Goal: Task Accomplishment & Management: Manage account settings

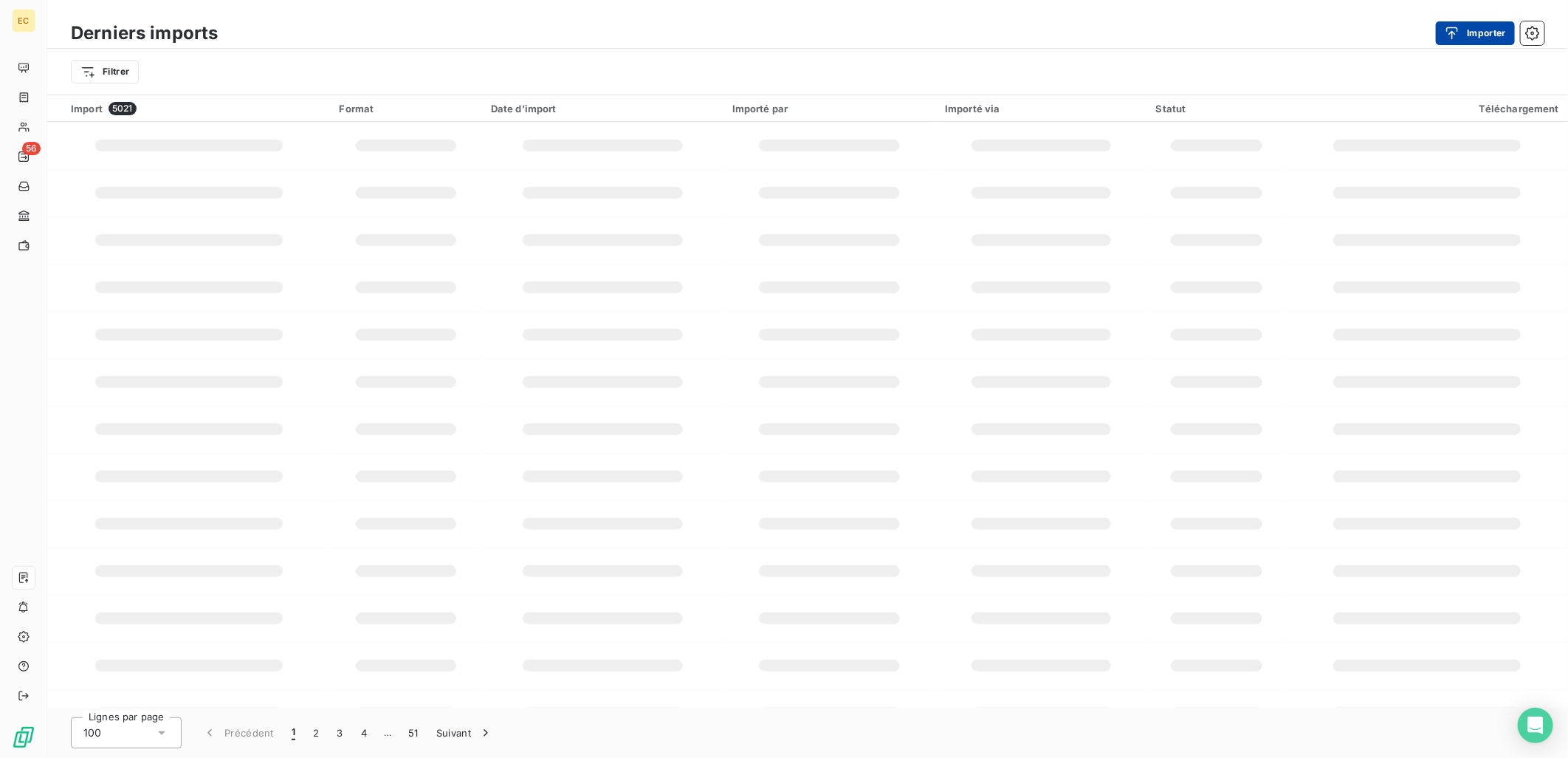
click at [1467, 27] on button "Importer" at bounding box center [1475, 33] width 79 height 24
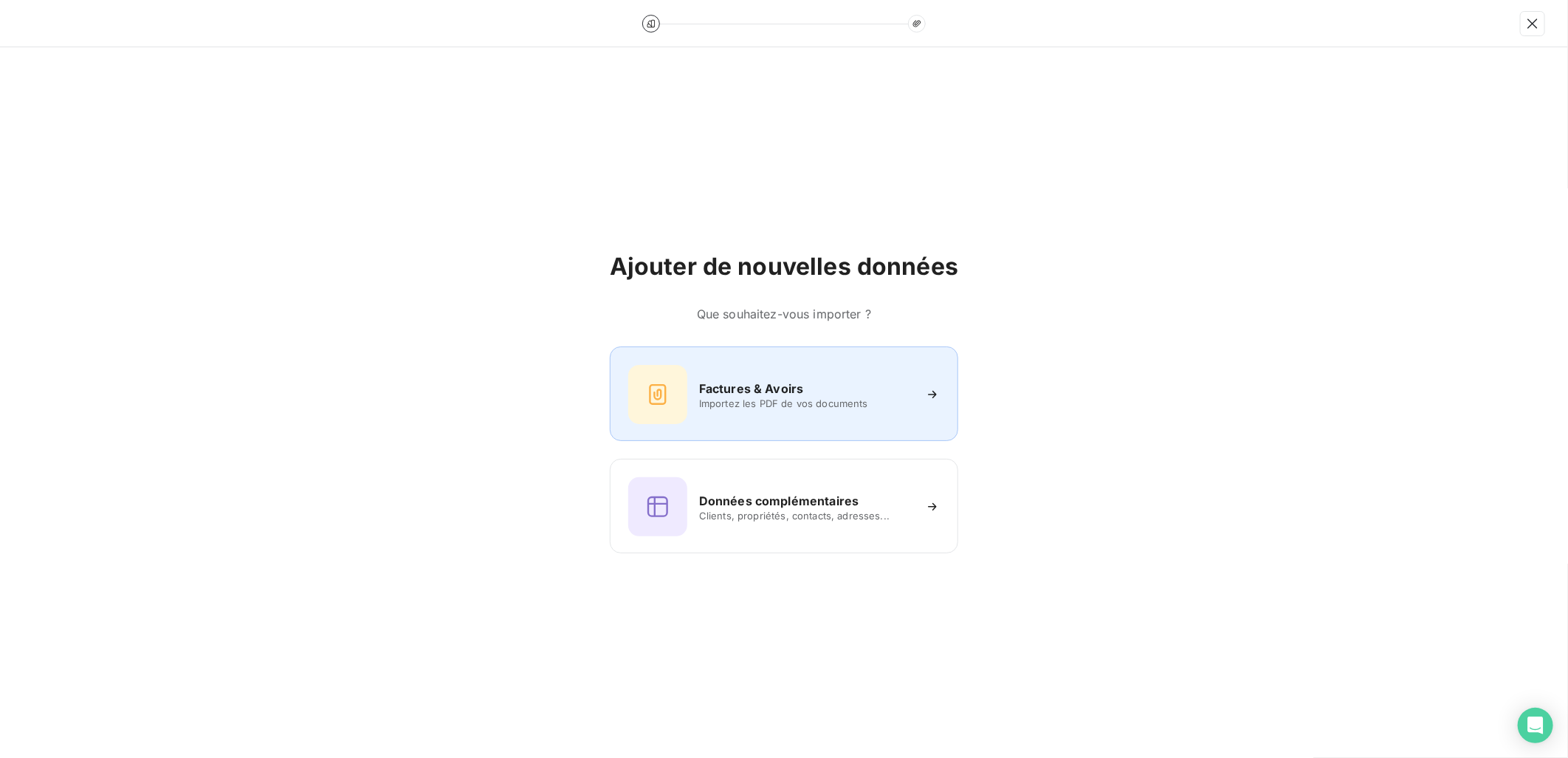
click at [741, 399] on span "Importez les PDF de vos documents" at bounding box center [806, 403] width 214 height 12
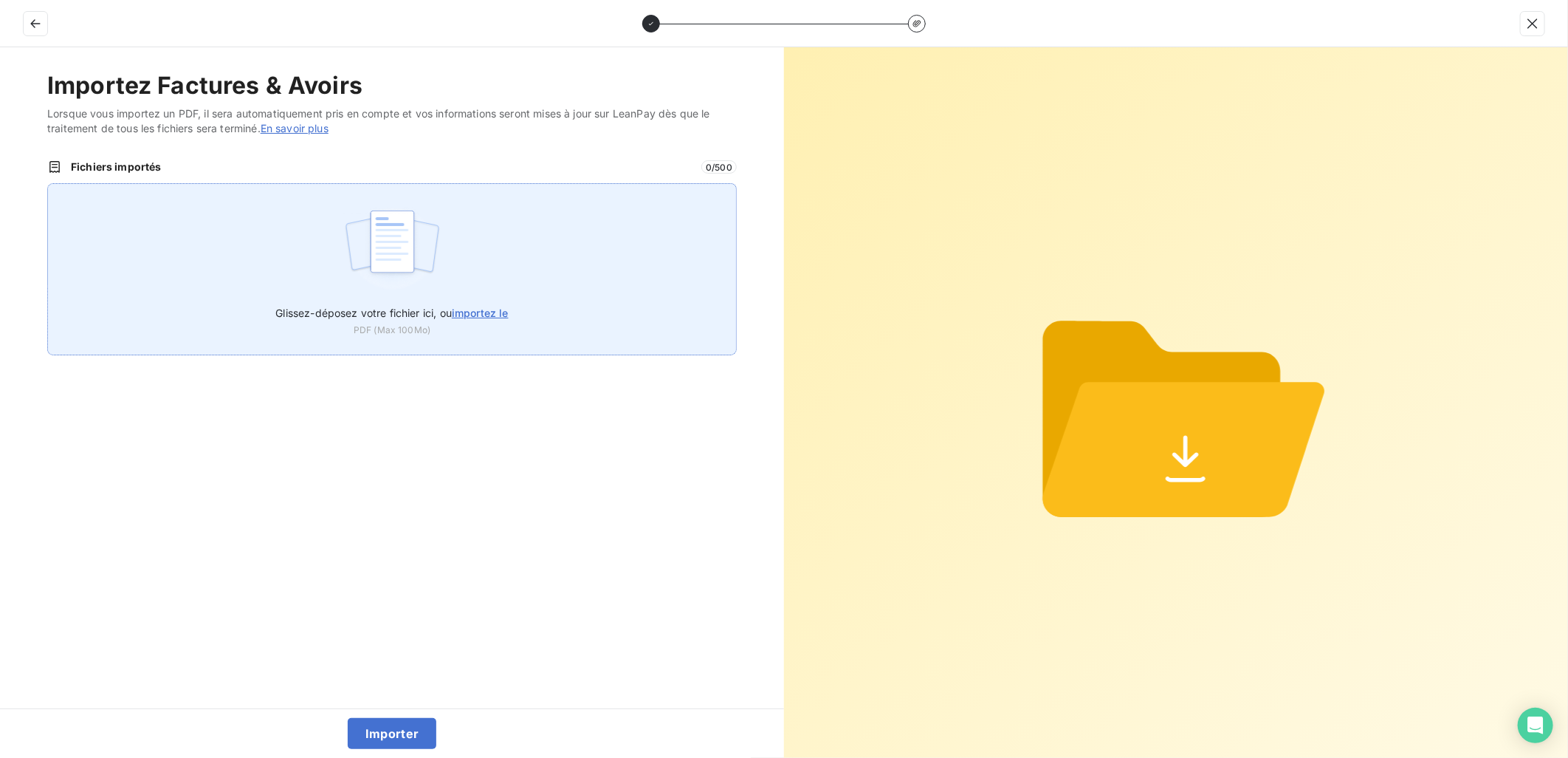
click at [469, 307] on span "importez le" at bounding box center [480, 313] width 57 height 13
click at [48, 184] on input "Glissez-déposez votre fichier ici, ou importez le" at bounding box center [47, 183] width 1 height 1
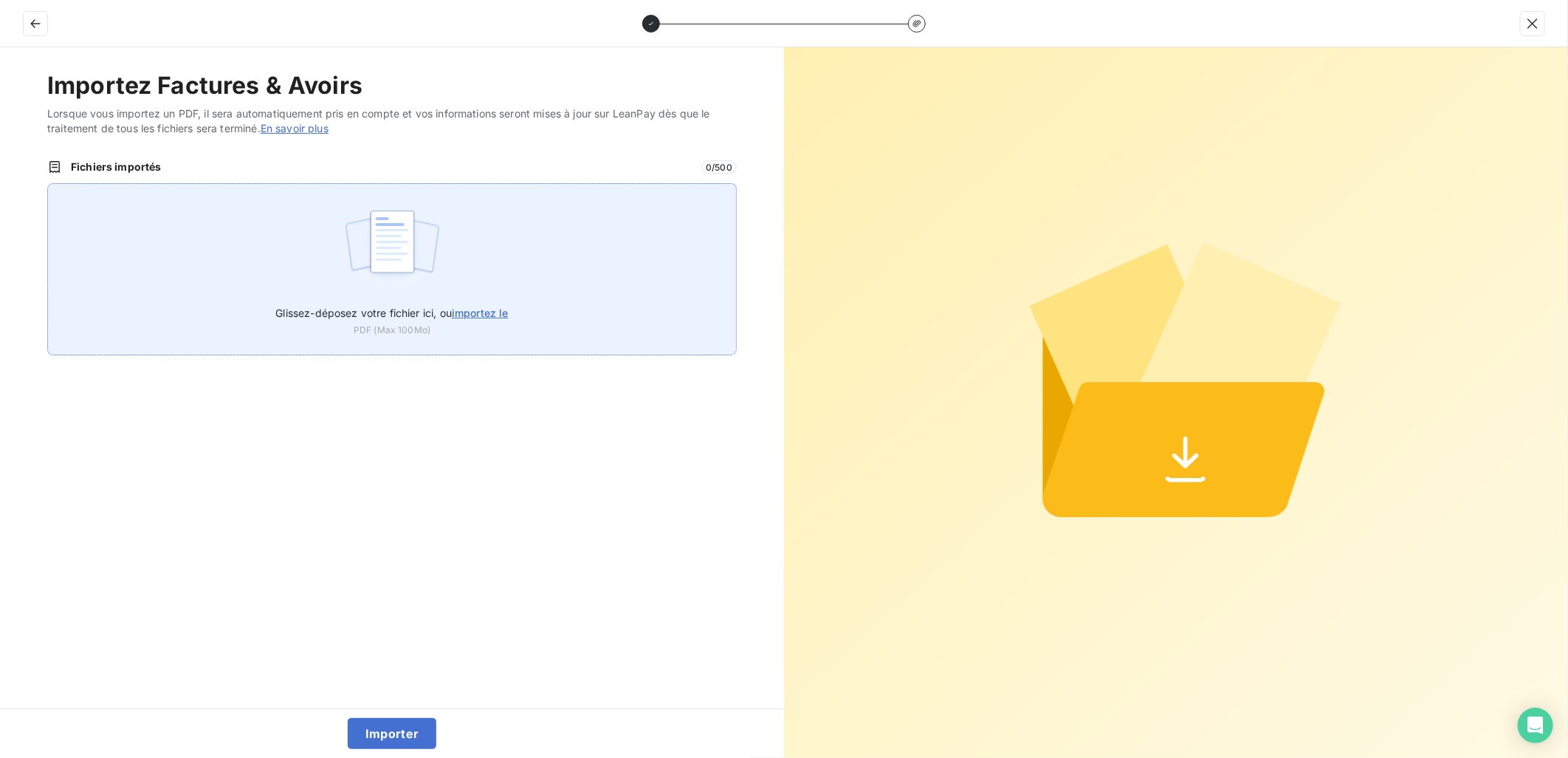
type input "C:\fakepath\FEF-2025-2928.pdf"
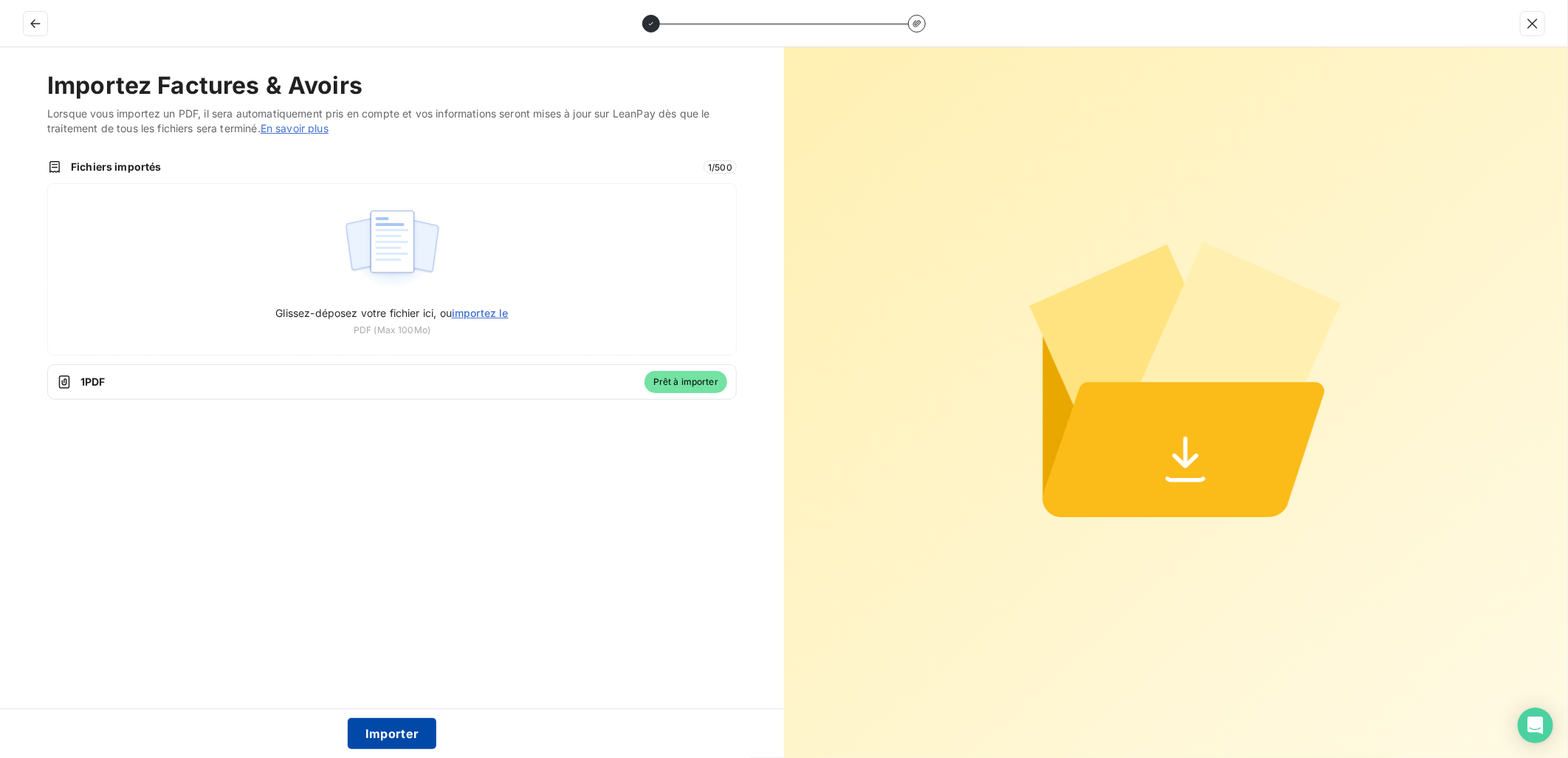
click at [409, 740] on button "Importer" at bounding box center [393, 734] width 89 height 31
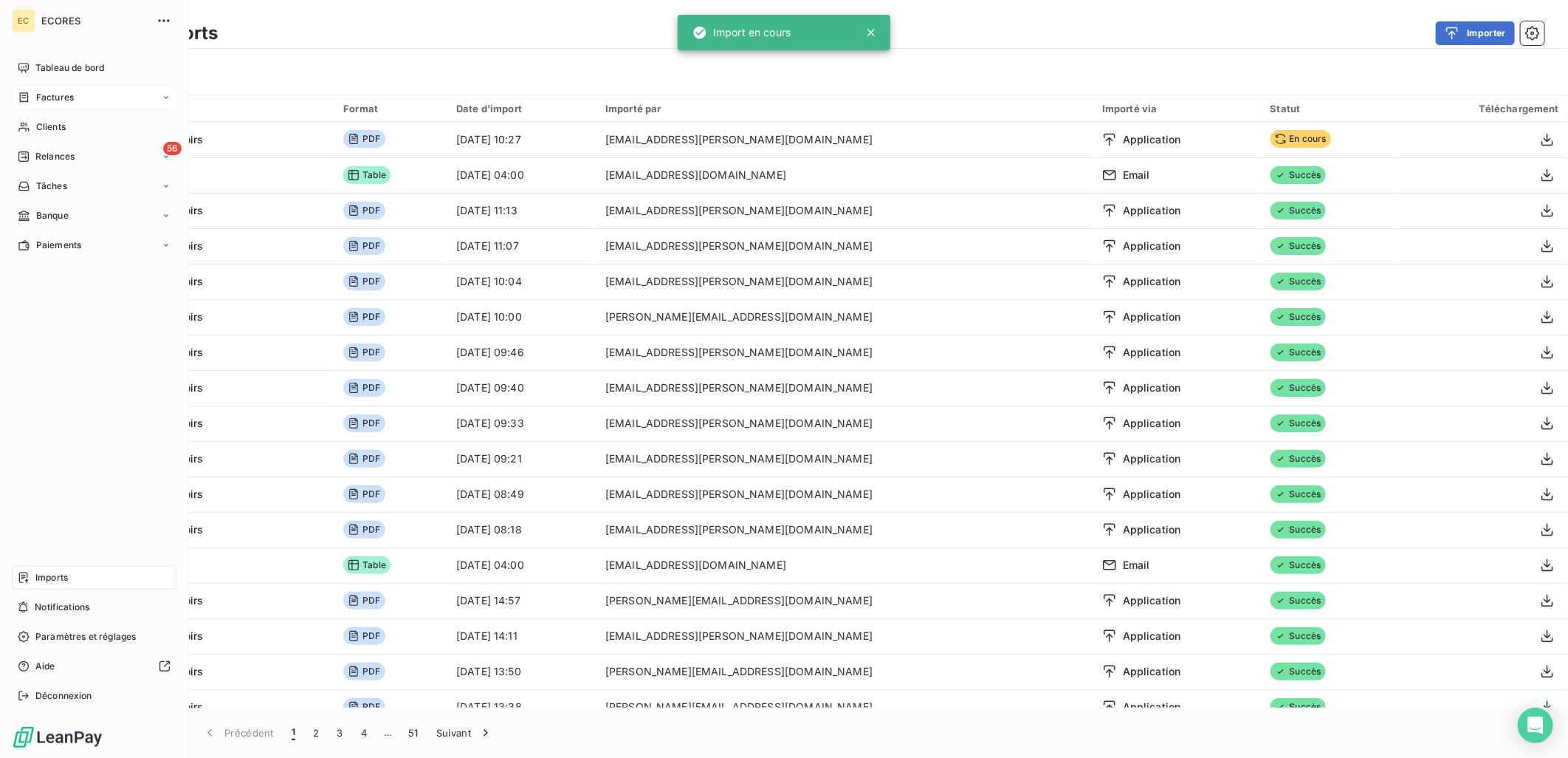
click at [42, 97] on span "Factures" at bounding box center [55, 97] width 38 height 13
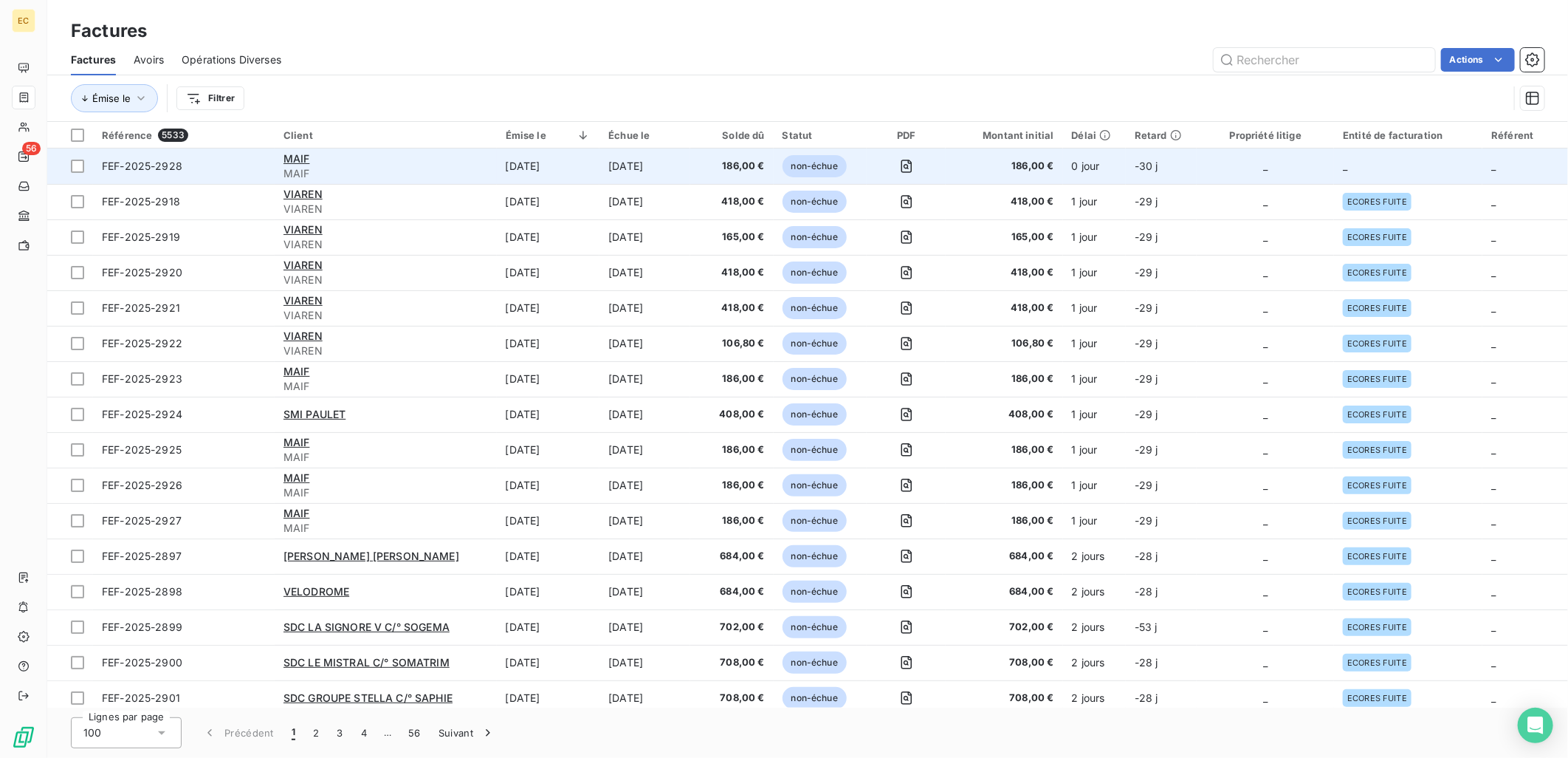
click at [1212, 170] on td "_" at bounding box center [1265, 166] width 137 height 36
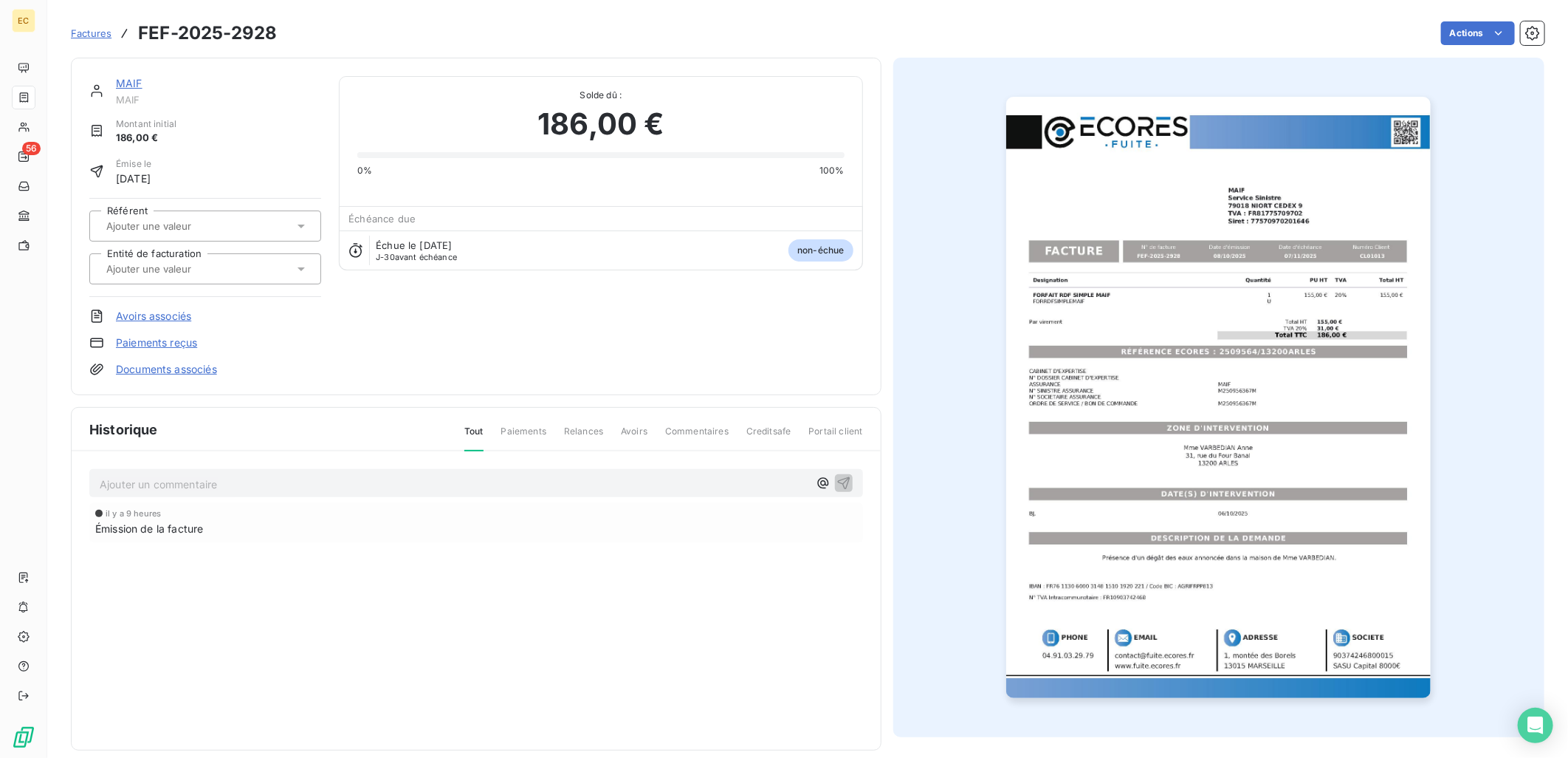
click at [174, 367] on link "Documents associés" at bounding box center [166, 370] width 101 height 15
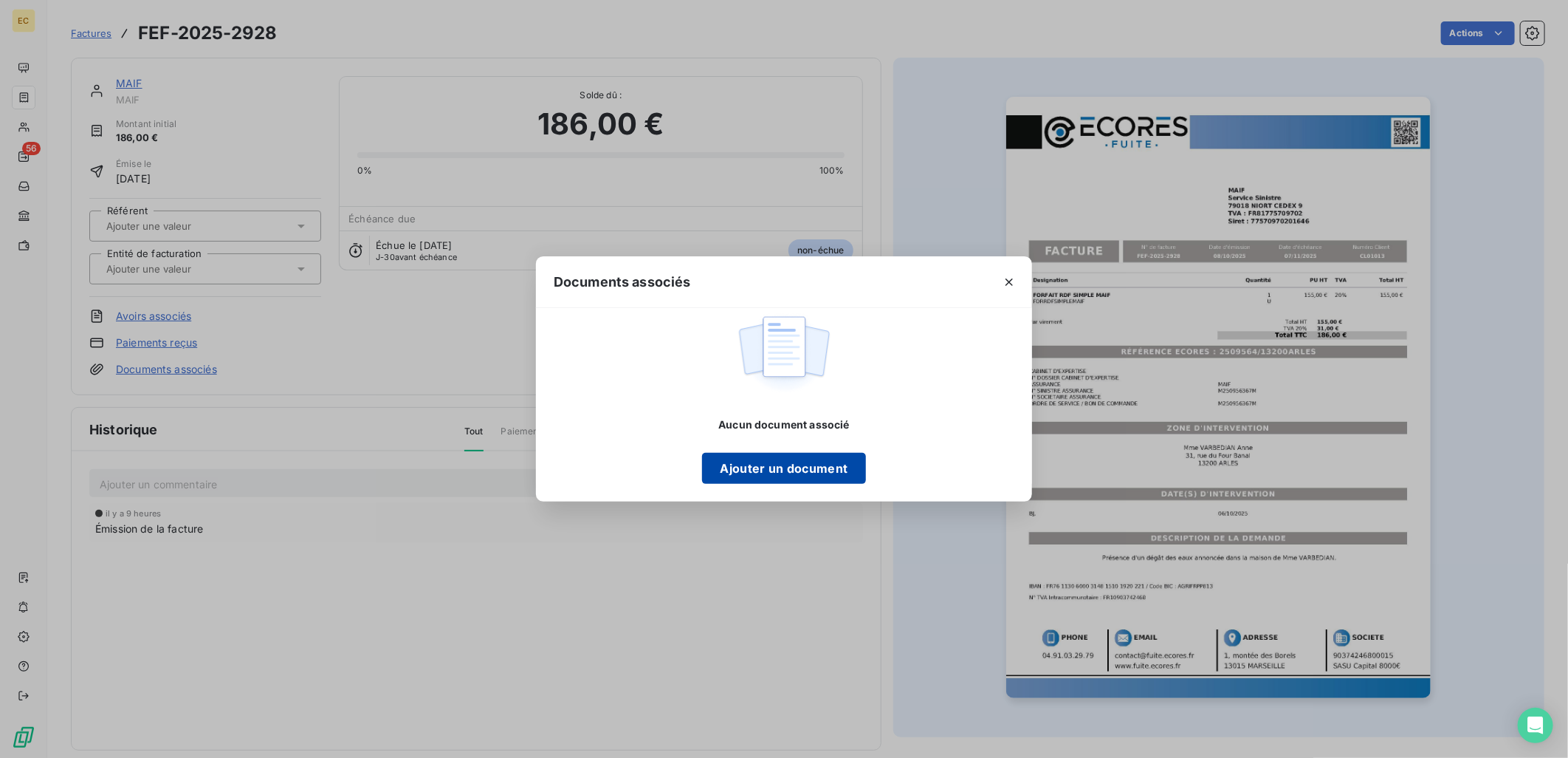
click at [764, 483] on button "Ajouter un document" at bounding box center [784, 468] width 163 height 31
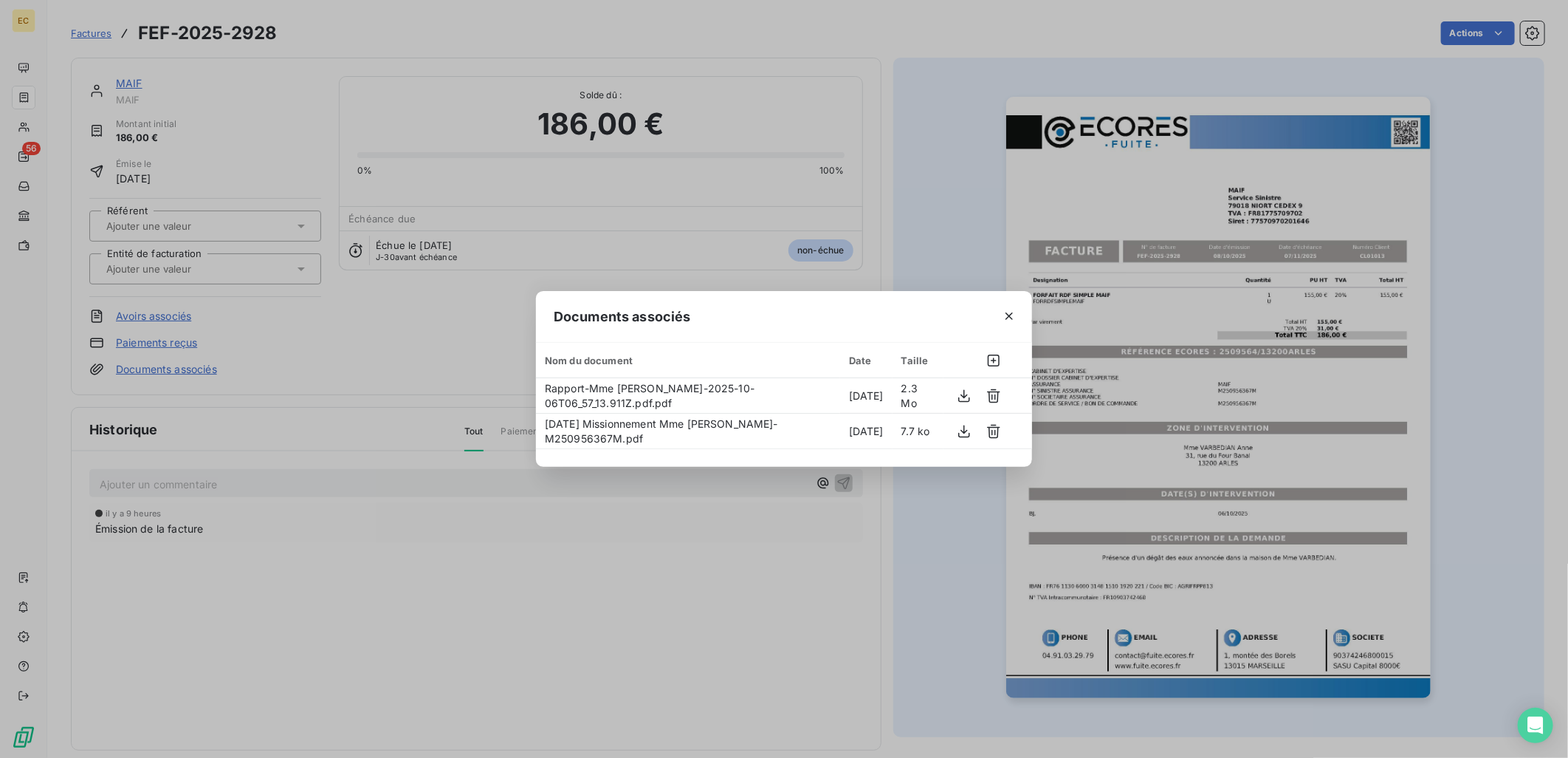
click at [211, 263] on div "Documents associés Nom du document Date Taille Rapport-Mme [PERSON_NAME]-2025-1…" at bounding box center [784, 379] width 1568 height 758
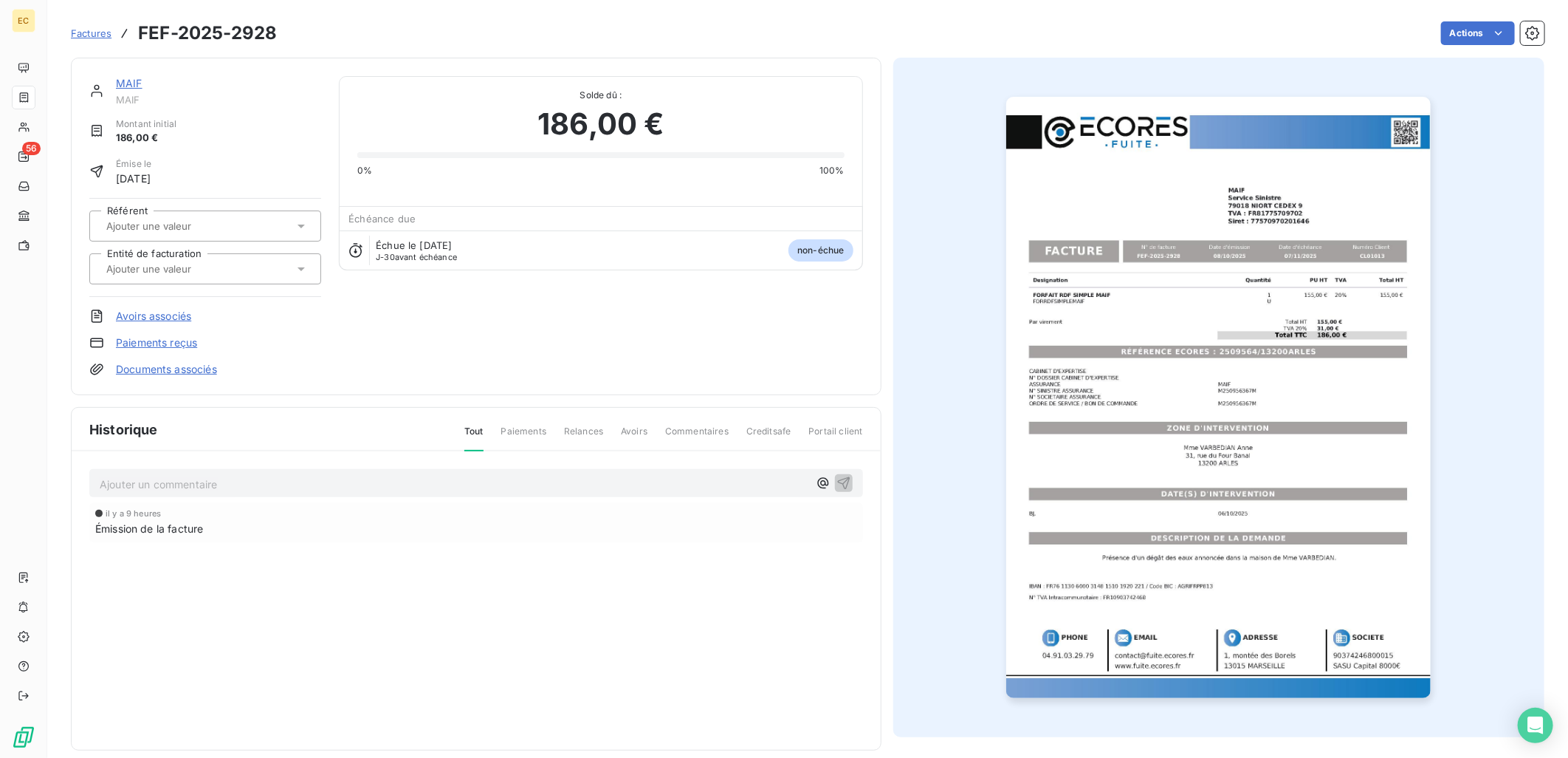
click at [205, 270] on input "text" at bounding box center [179, 269] width 148 height 13
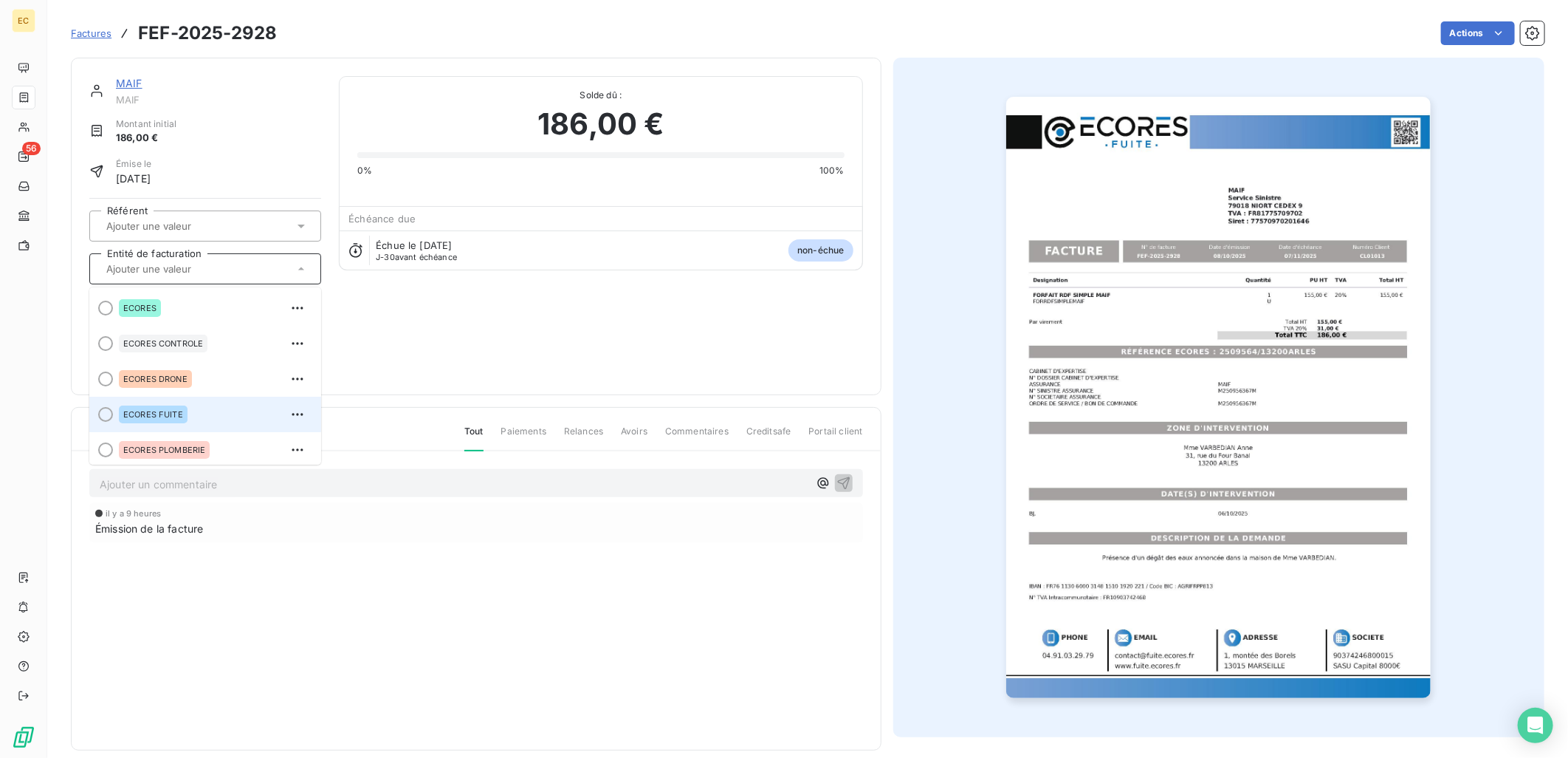
click at [165, 418] on div "ECORES FUITE" at bounding box center [153, 414] width 69 height 18
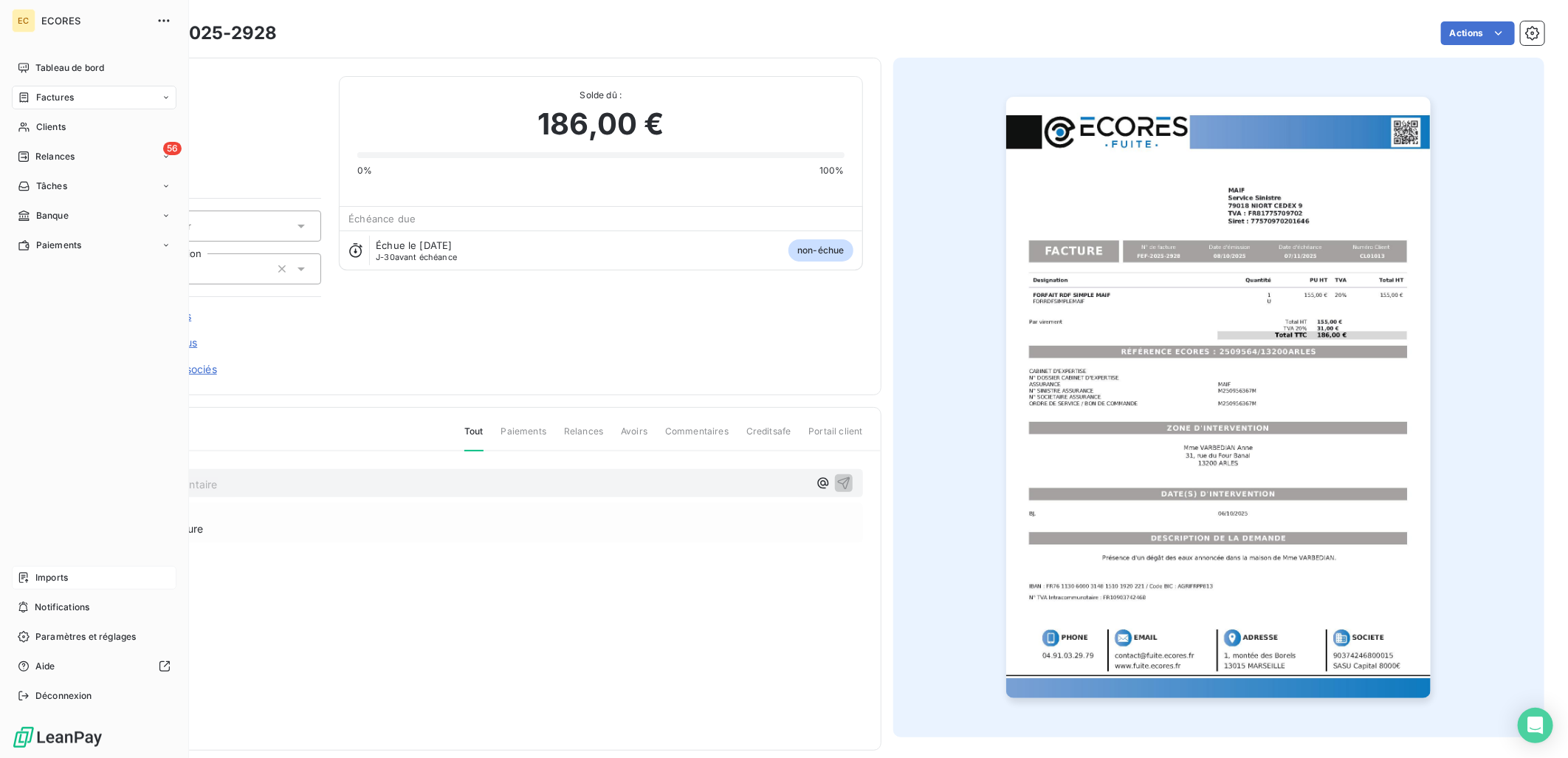
click at [62, 569] on div "Imports" at bounding box center [94, 578] width 165 height 24
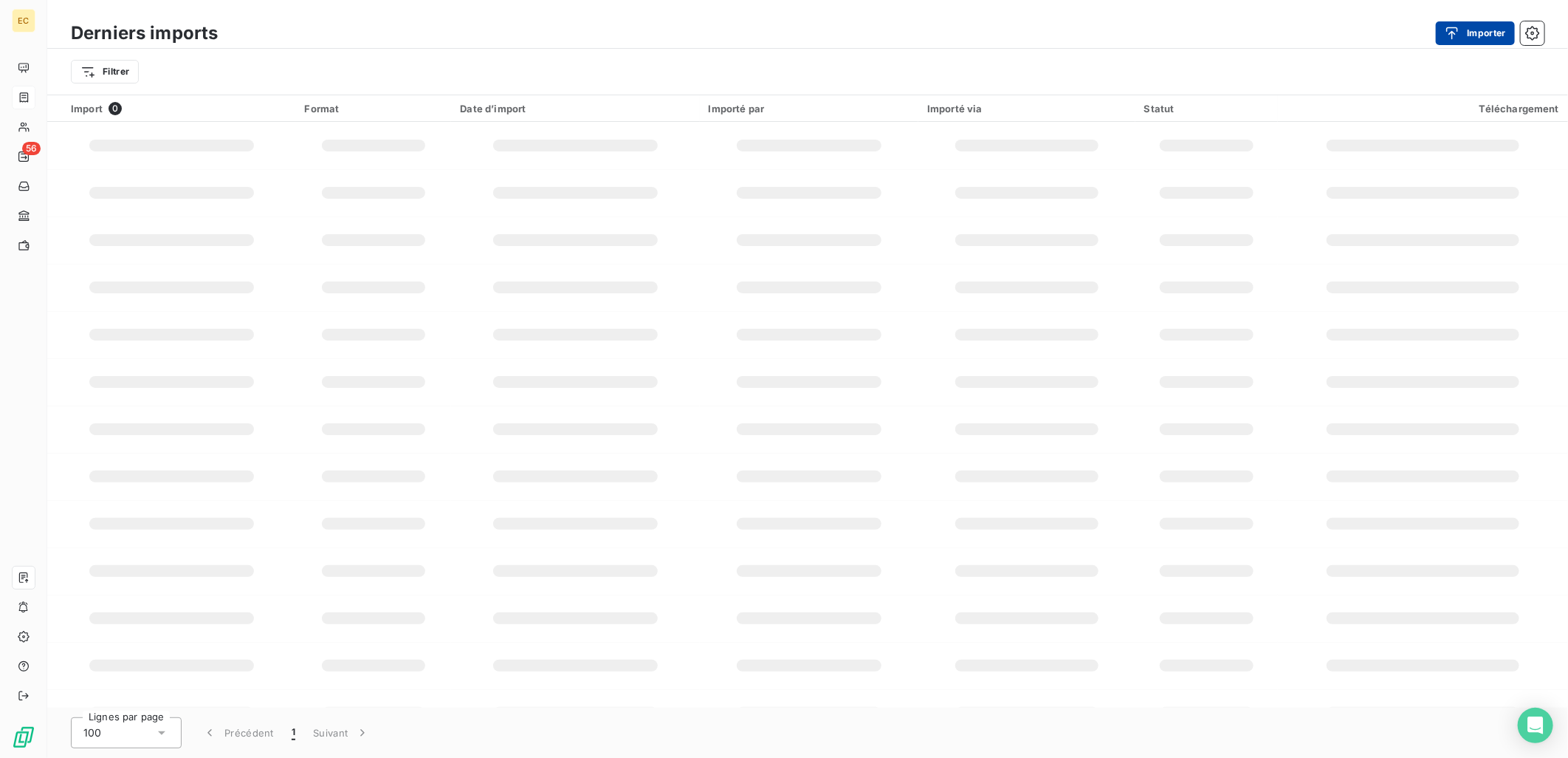
click at [1460, 30] on div "button" at bounding box center [1456, 33] width 22 height 15
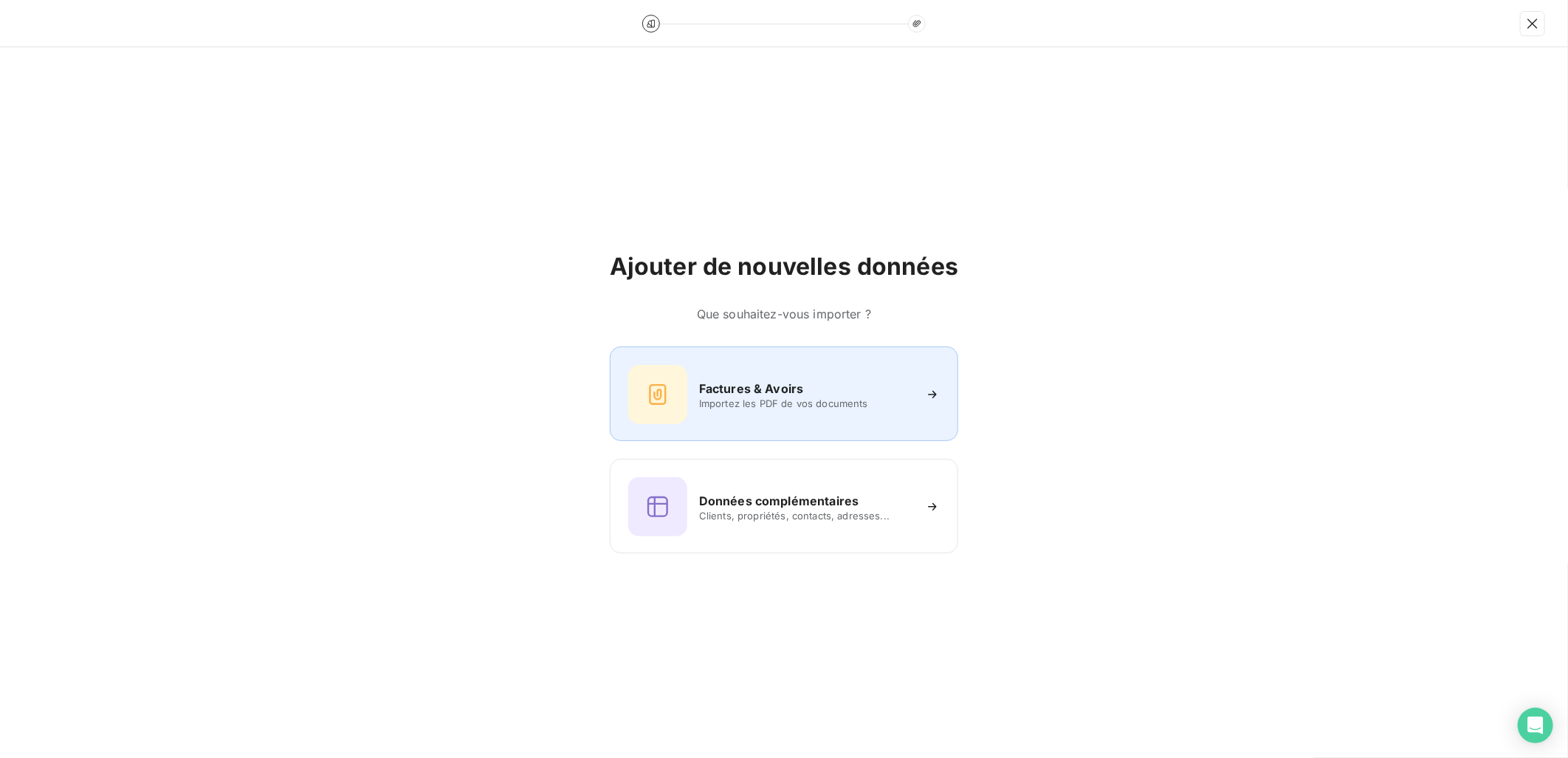
click at [749, 397] on span "Importez les PDF de vos documents" at bounding box center [806, 403] width 214 height 12
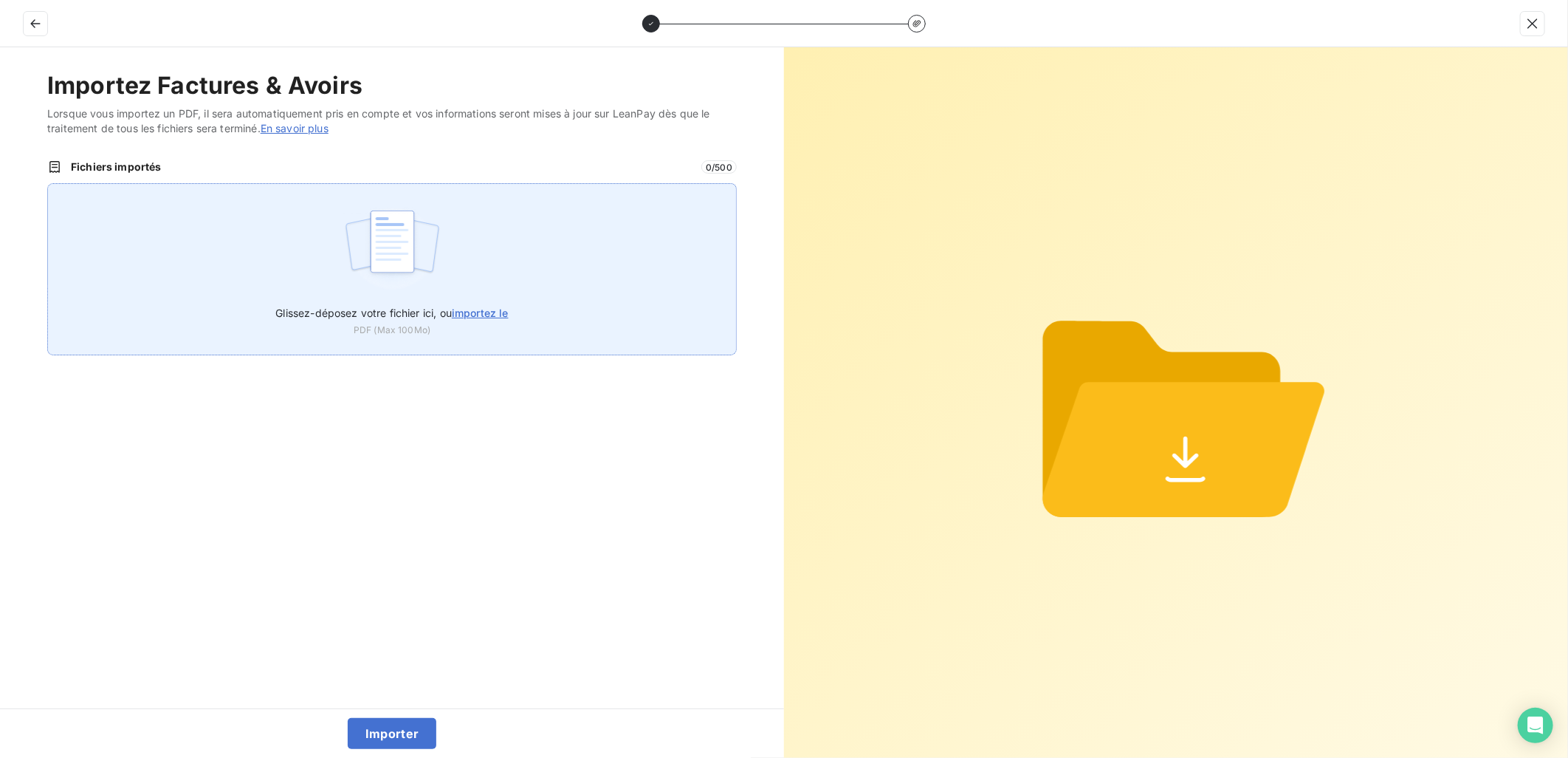
click at [492, 311] on span "importez le" at bounding box center [480, 313] width 57 height 13
click at [48, 184] on input "Glissez-déposez votre fichier ici, ou importez le" at bounding box center [47, 183] width 1 height 1
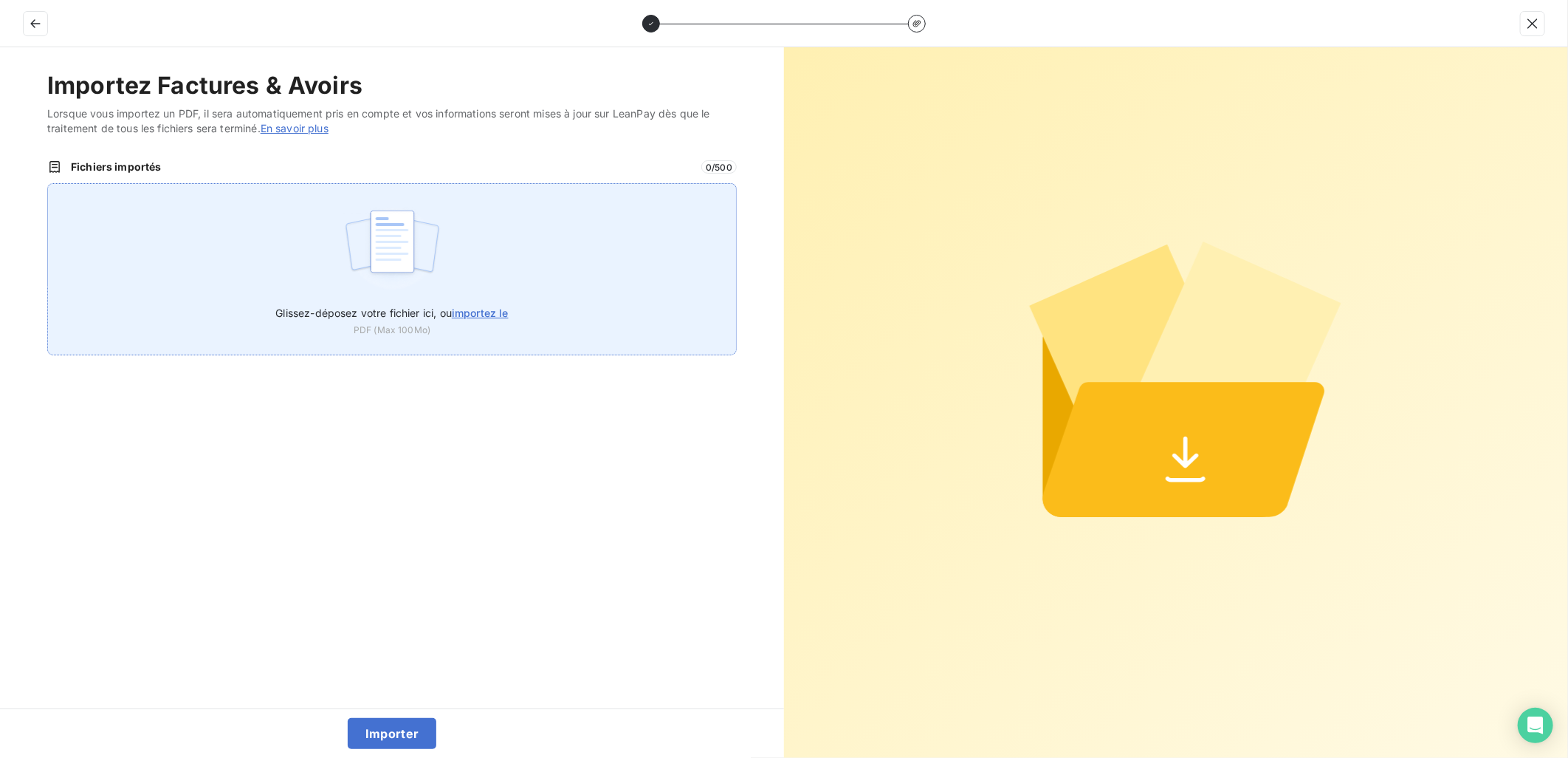
type input "C:\fakepath\FEF-2025-2929.pdf"
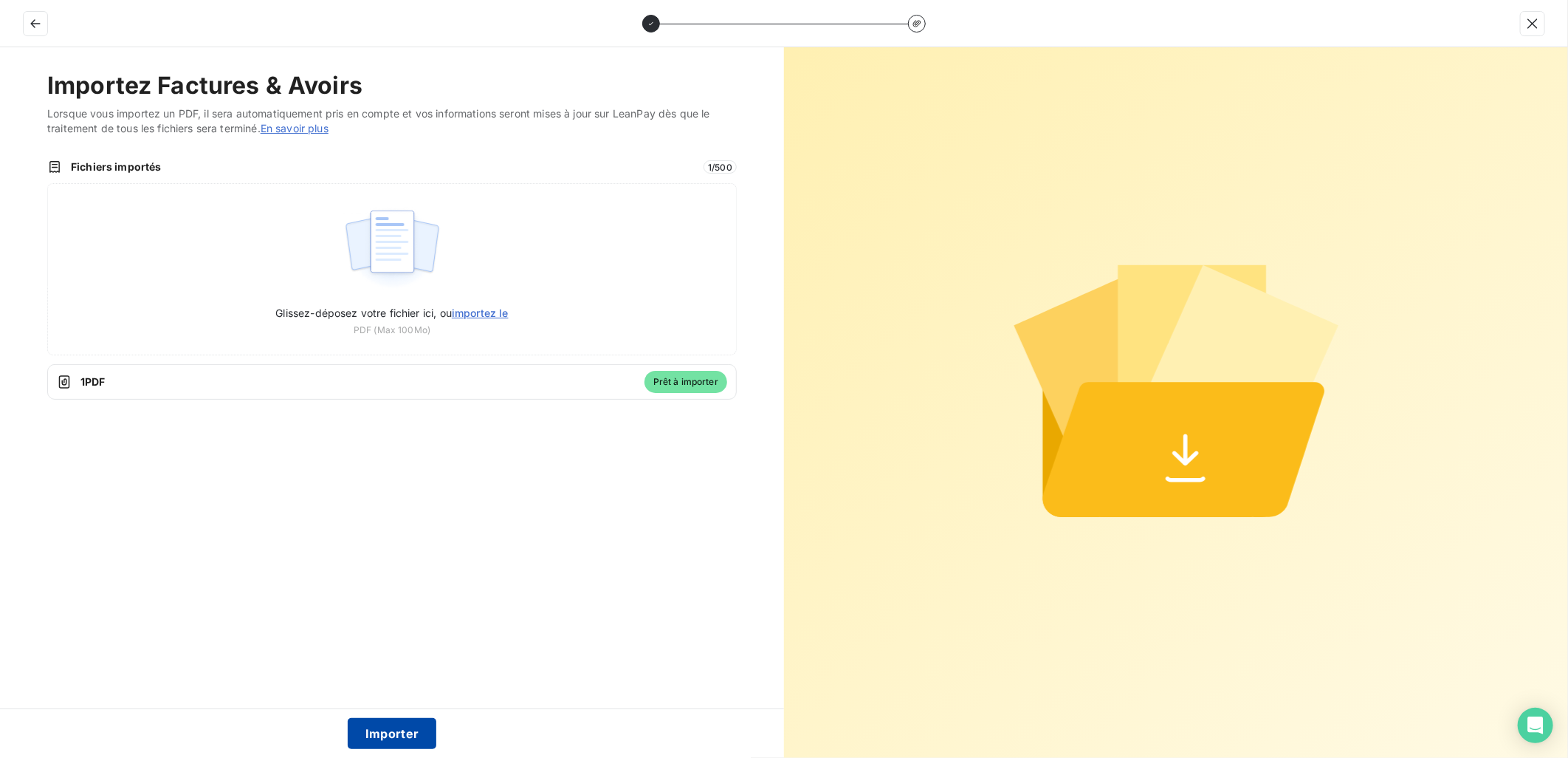
click at [410, 736] on button "Importer" at bounding box center [393, 734] width 89 height 31
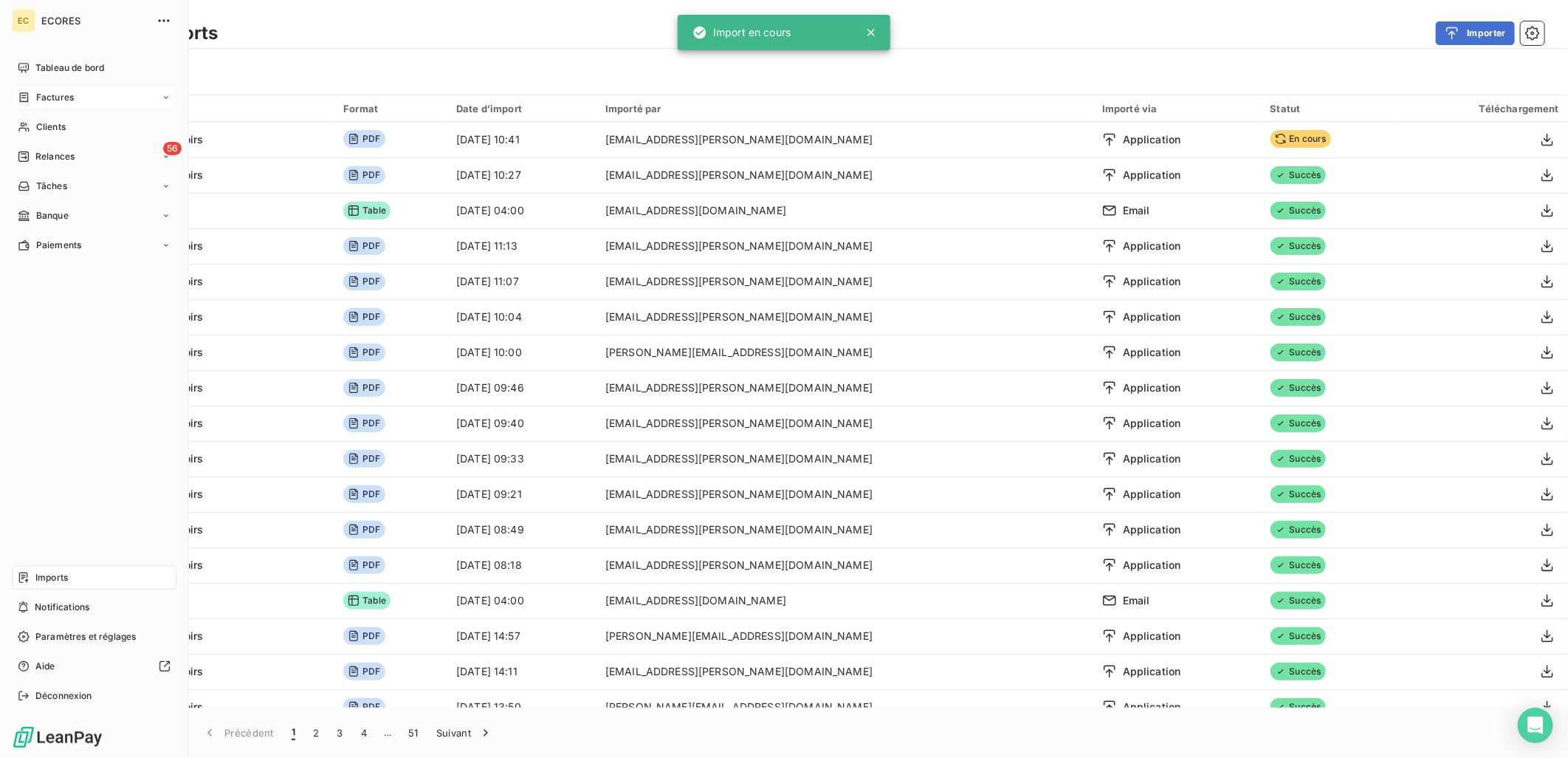
click at [39, 92] on span "Factures" at bounding box center [55, 97] width 38 height 13
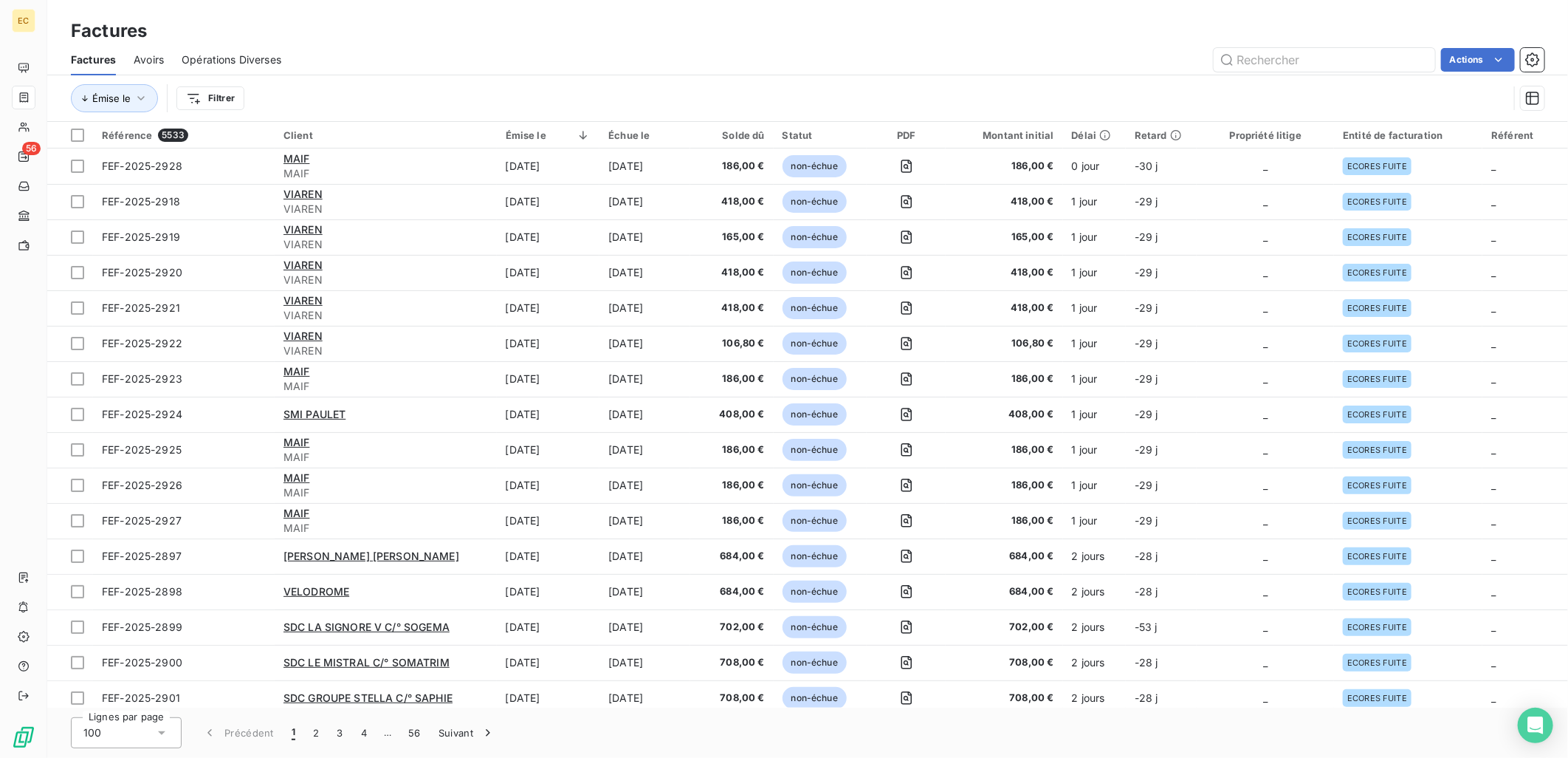
click at [419, 30] on div "Factures" at bounding box center [808, 31] width 1521 height 27
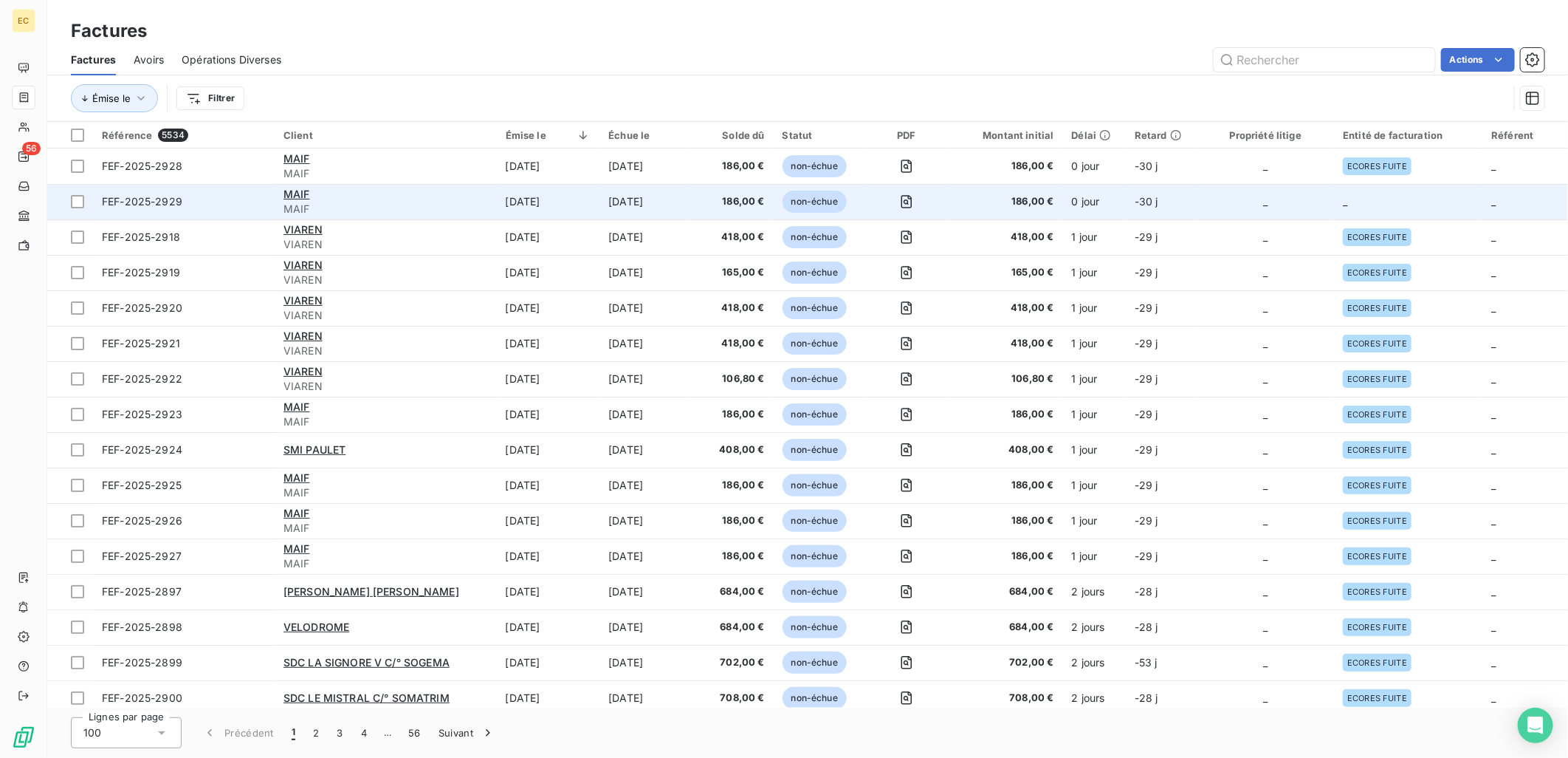
click at [1391, 193] on td "_" at bounding box center [1408, 202] width 148 height 36
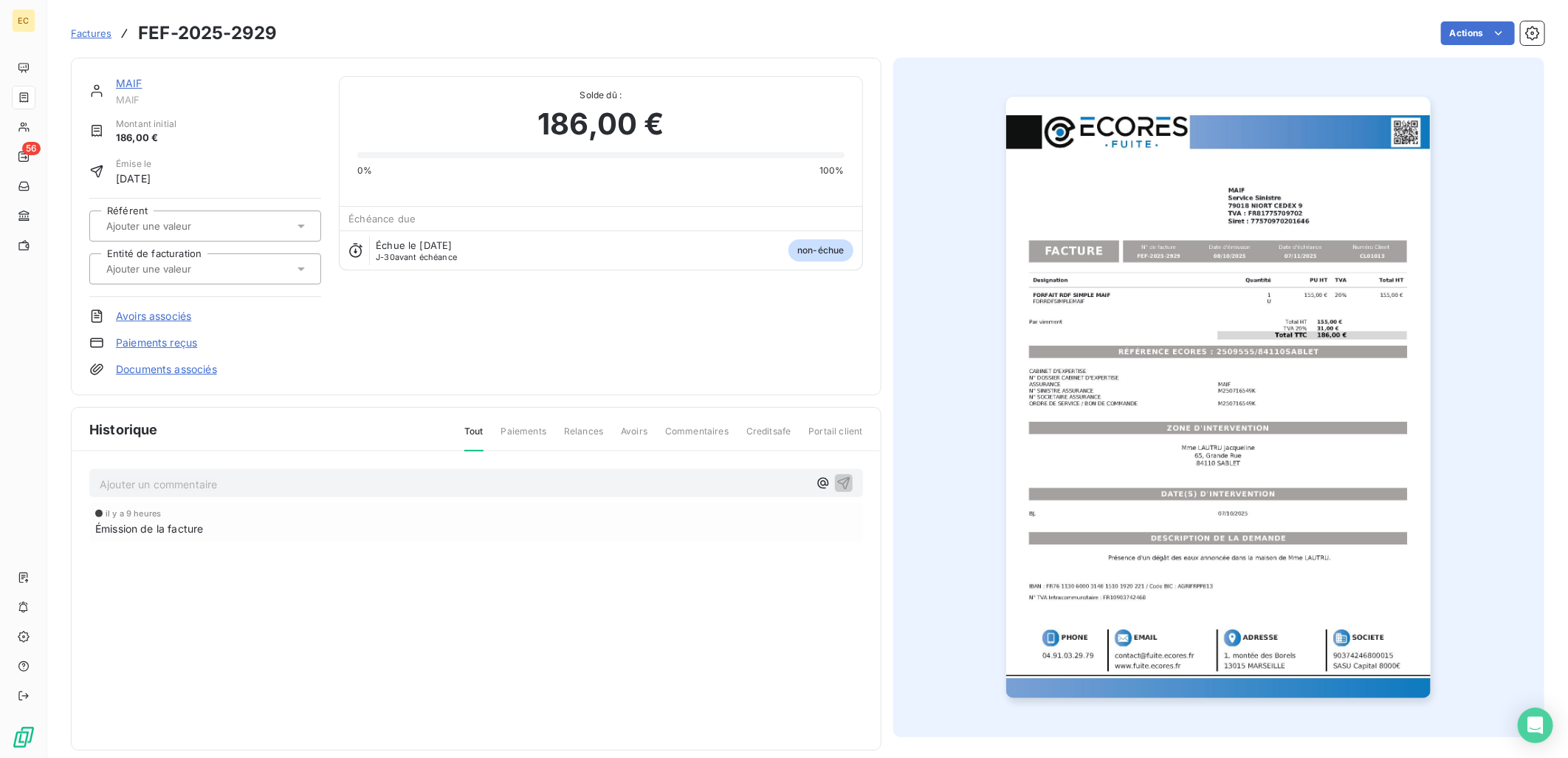
click at [191, 365] on link "Documents associés" at bounding box center [166, 370] width 101 height 15
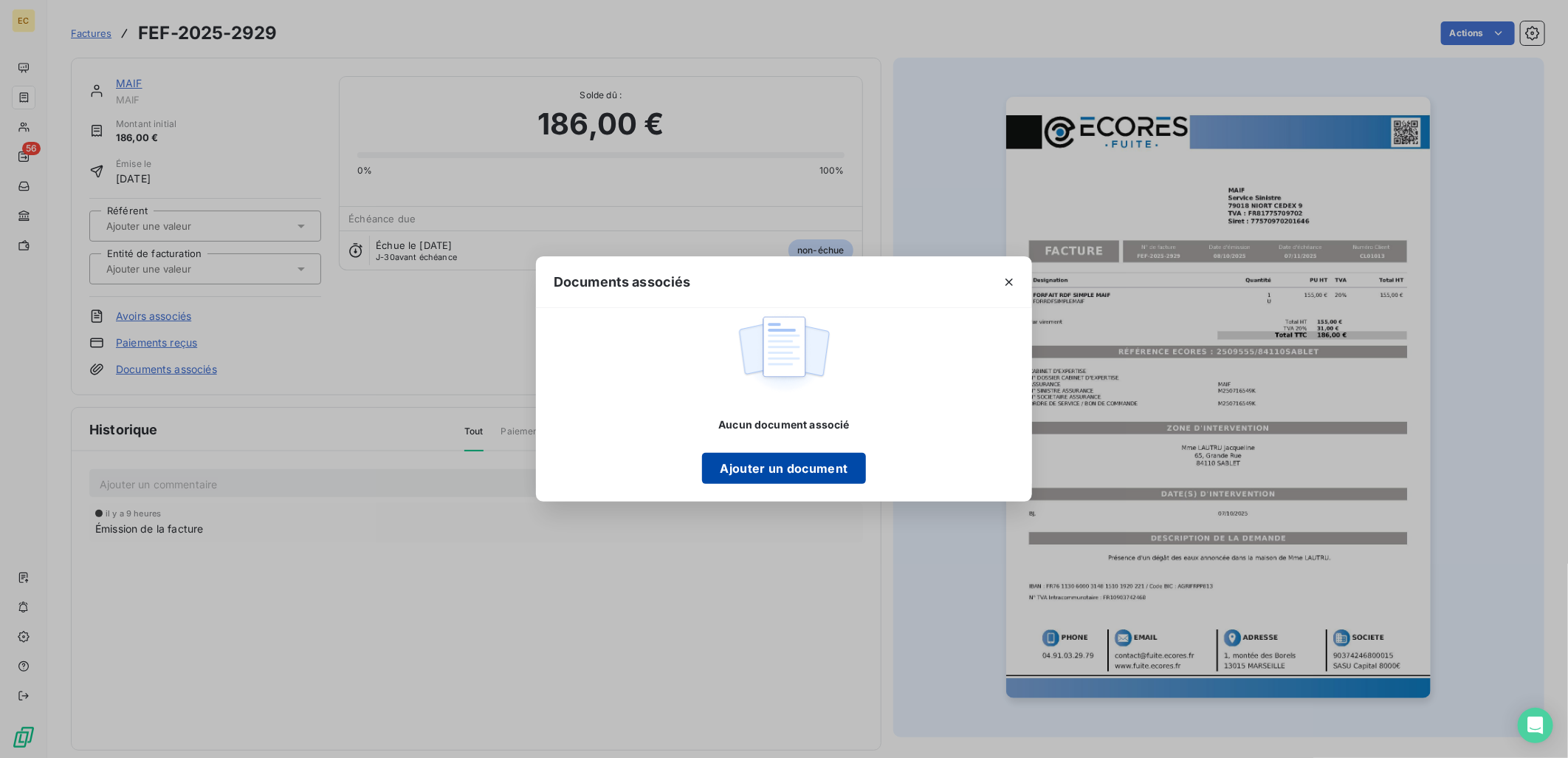
click at [820, 474] on button "Ajouter un document" at bounding box center [784, 468] width 163 height 31
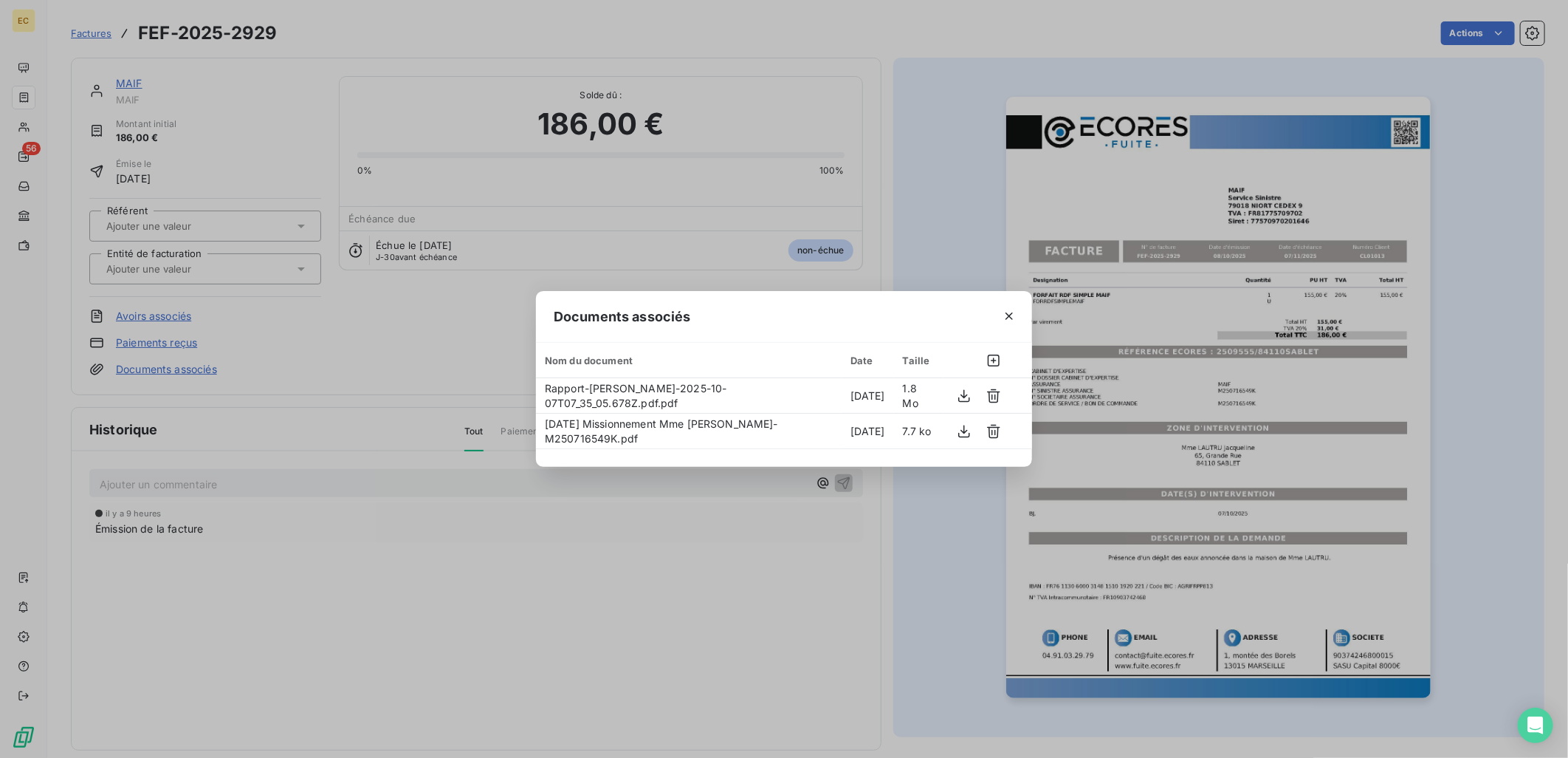
click at [436, 350] on div "Documents associés Nom du document Date Taille Rapport-Mme LAUTRU Jacqueline-20…" at bounding box center [784, 379] width 1568 height 758
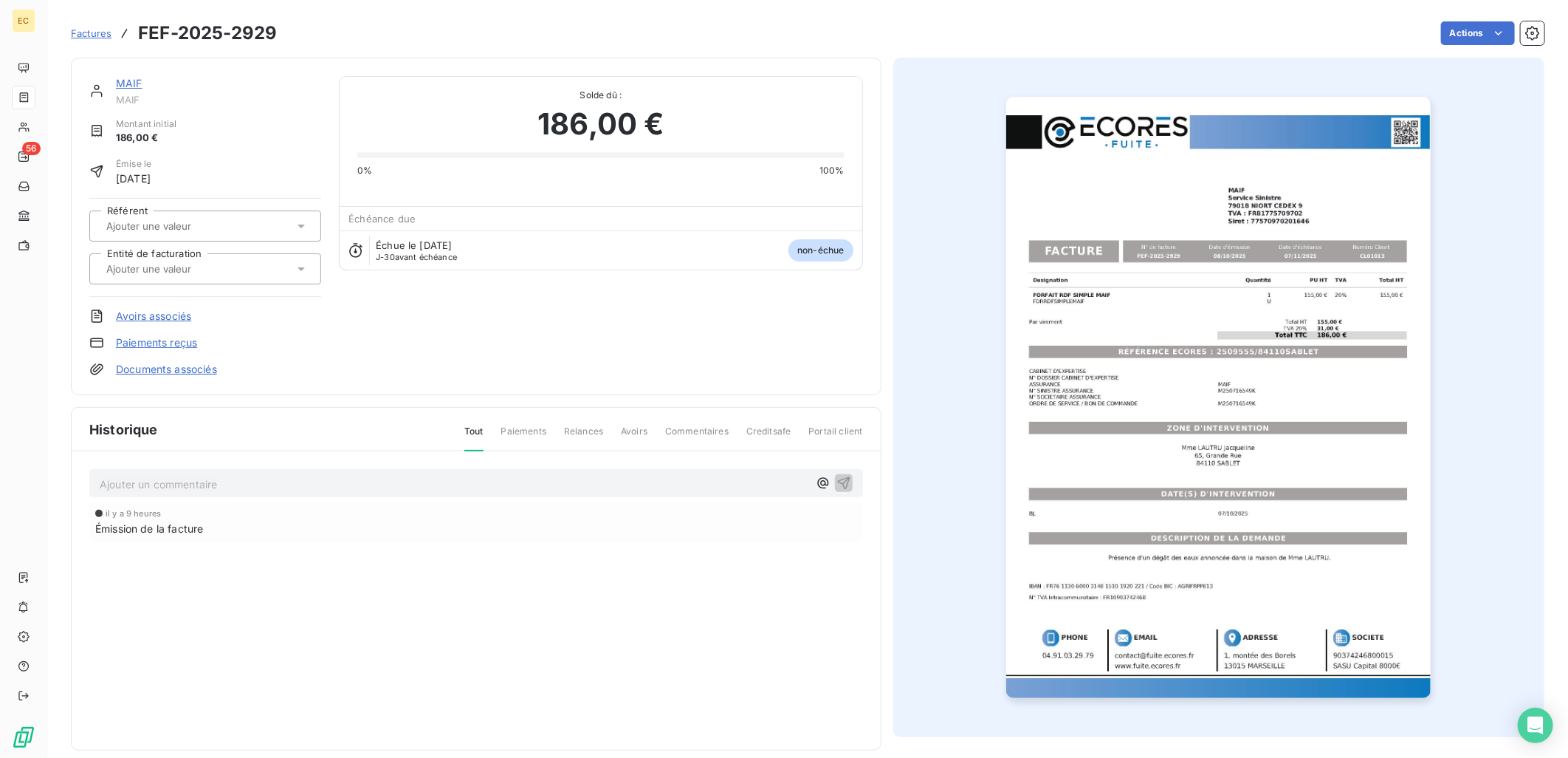
click at [190, 266] on input "text" at bounding box center [179, 269] width 148 height 13
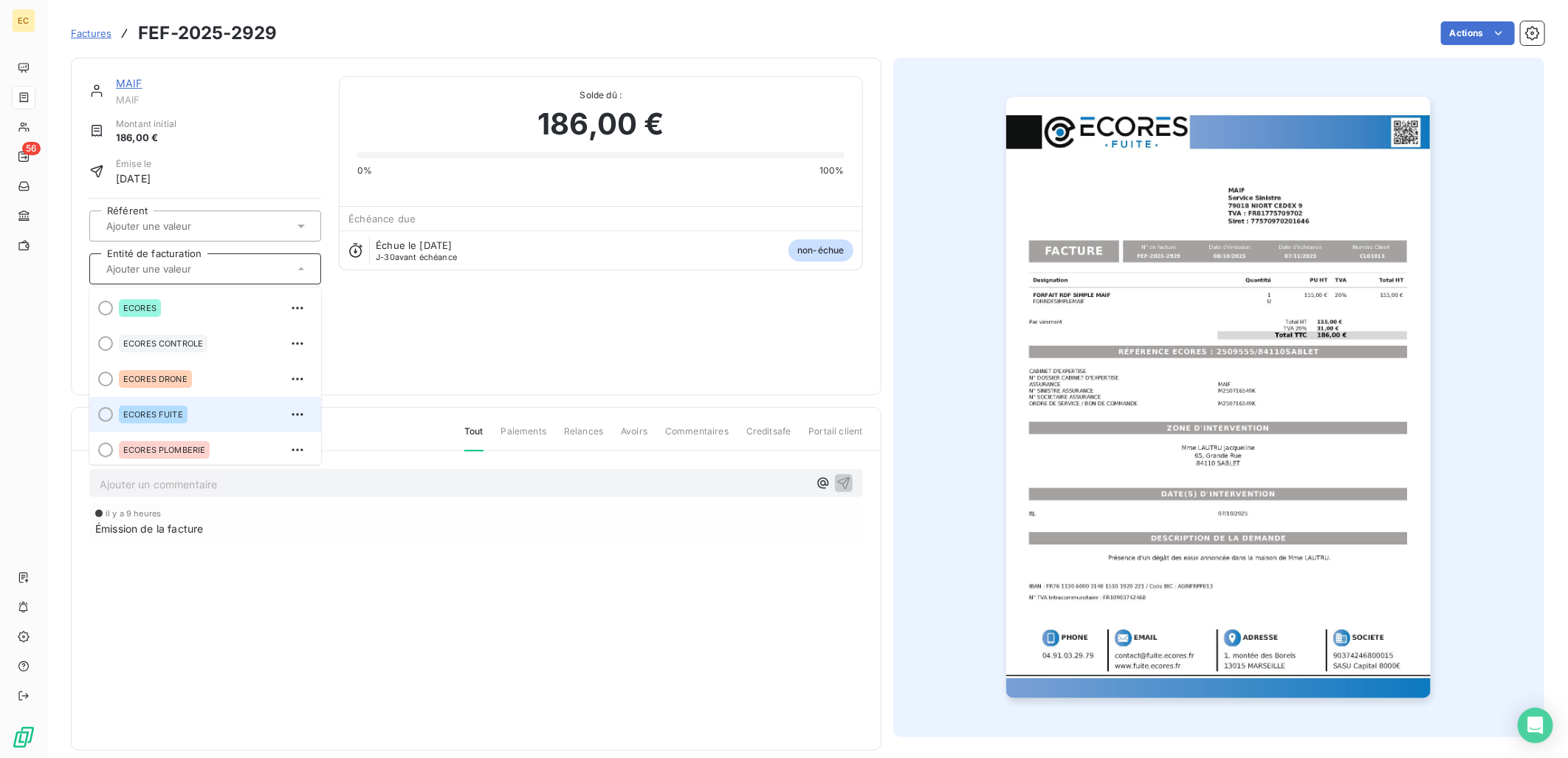
click at [195, 406] on div "ECORES FUITE" at bounding box center [214, 414] width 191 height 24
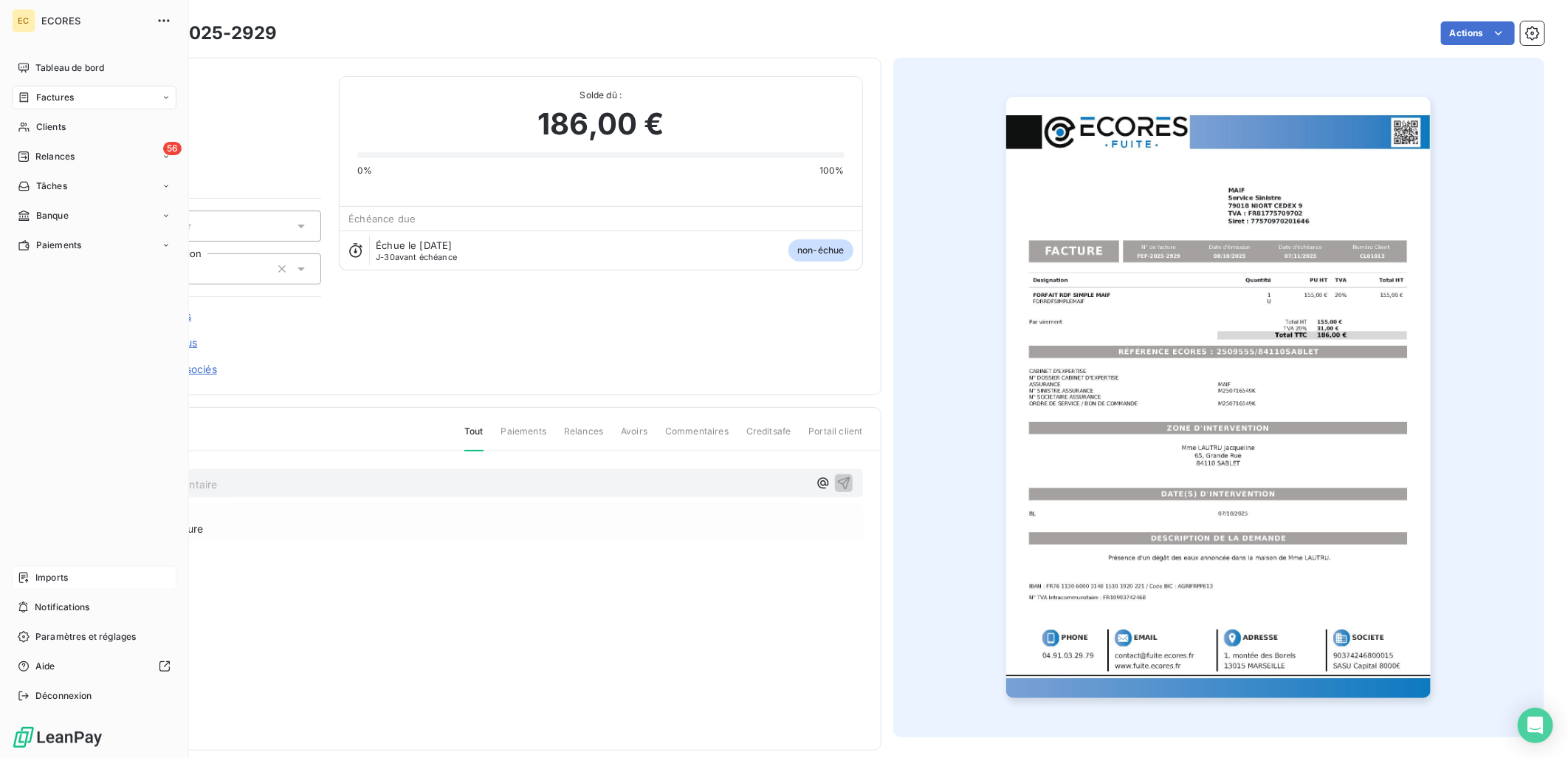
click at [45, 572] on span "Imports" at bounding box center [52, 578] width 33 height 13
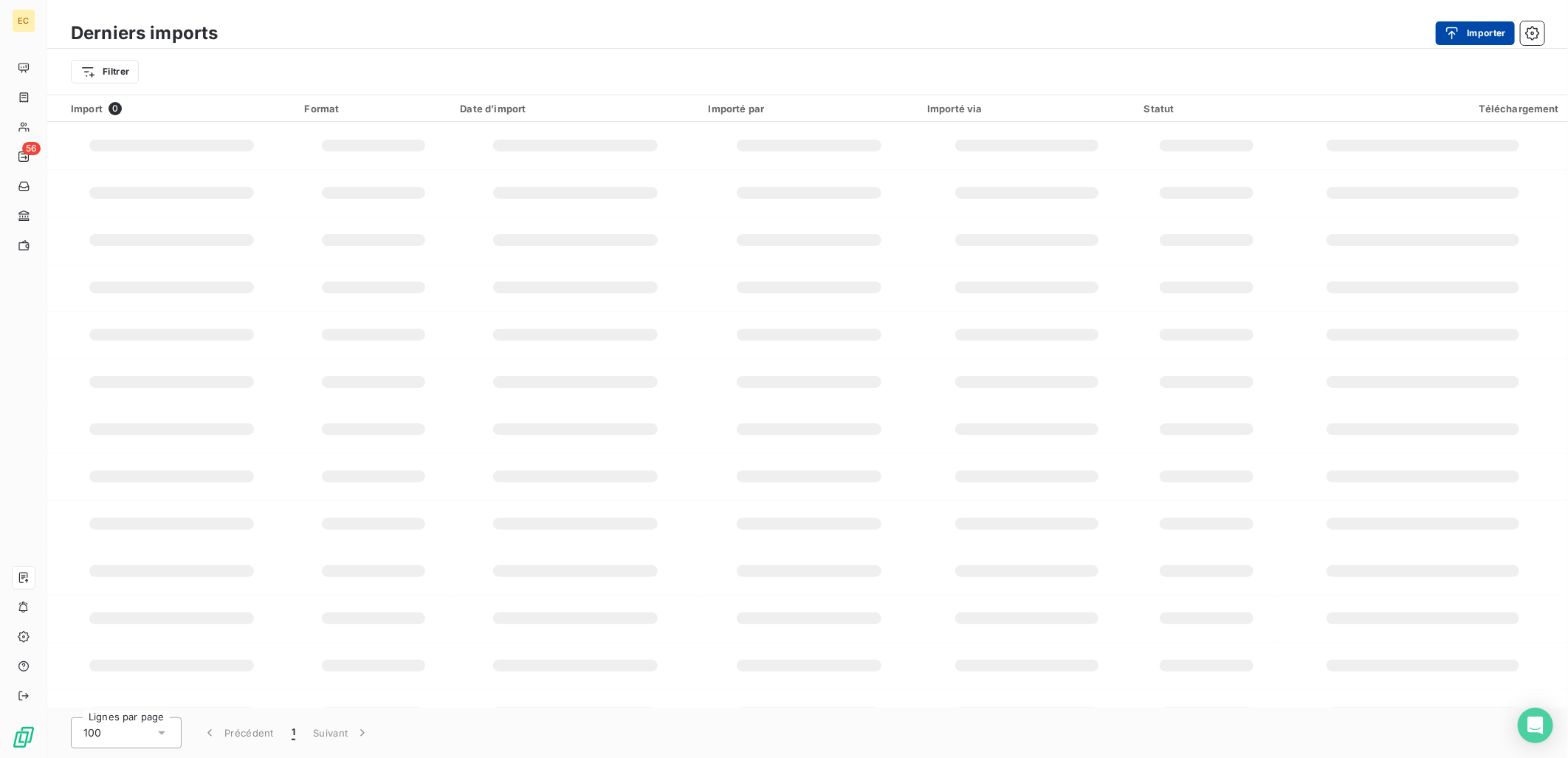
click at [1479, 25] on button "Importer" at bounding box center [1475, 33] width 79 height 24
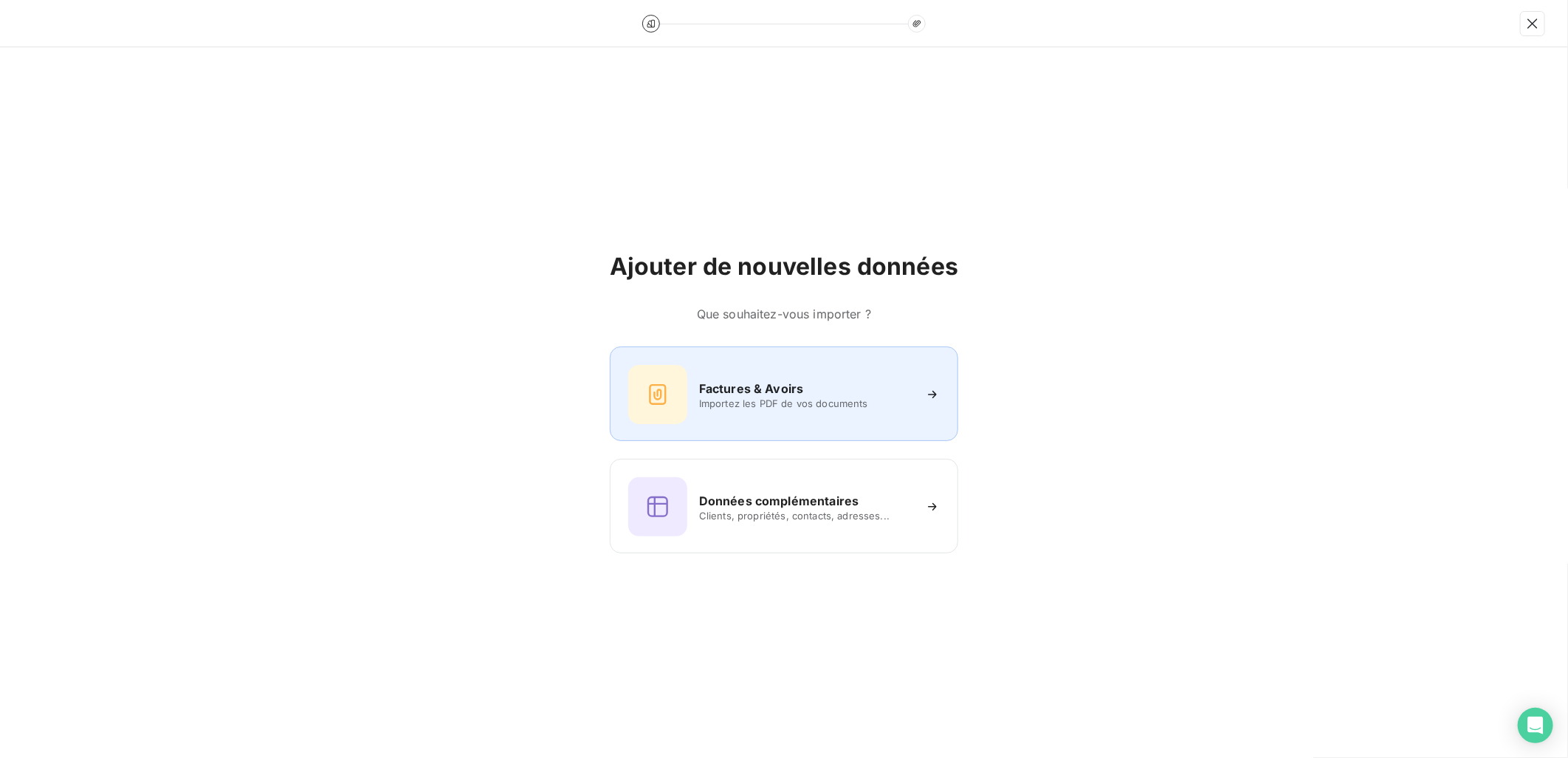
click at [772, 401] on span "Importez les PDF de vos documents" at bounding box center [806, 403] width 214 height 12
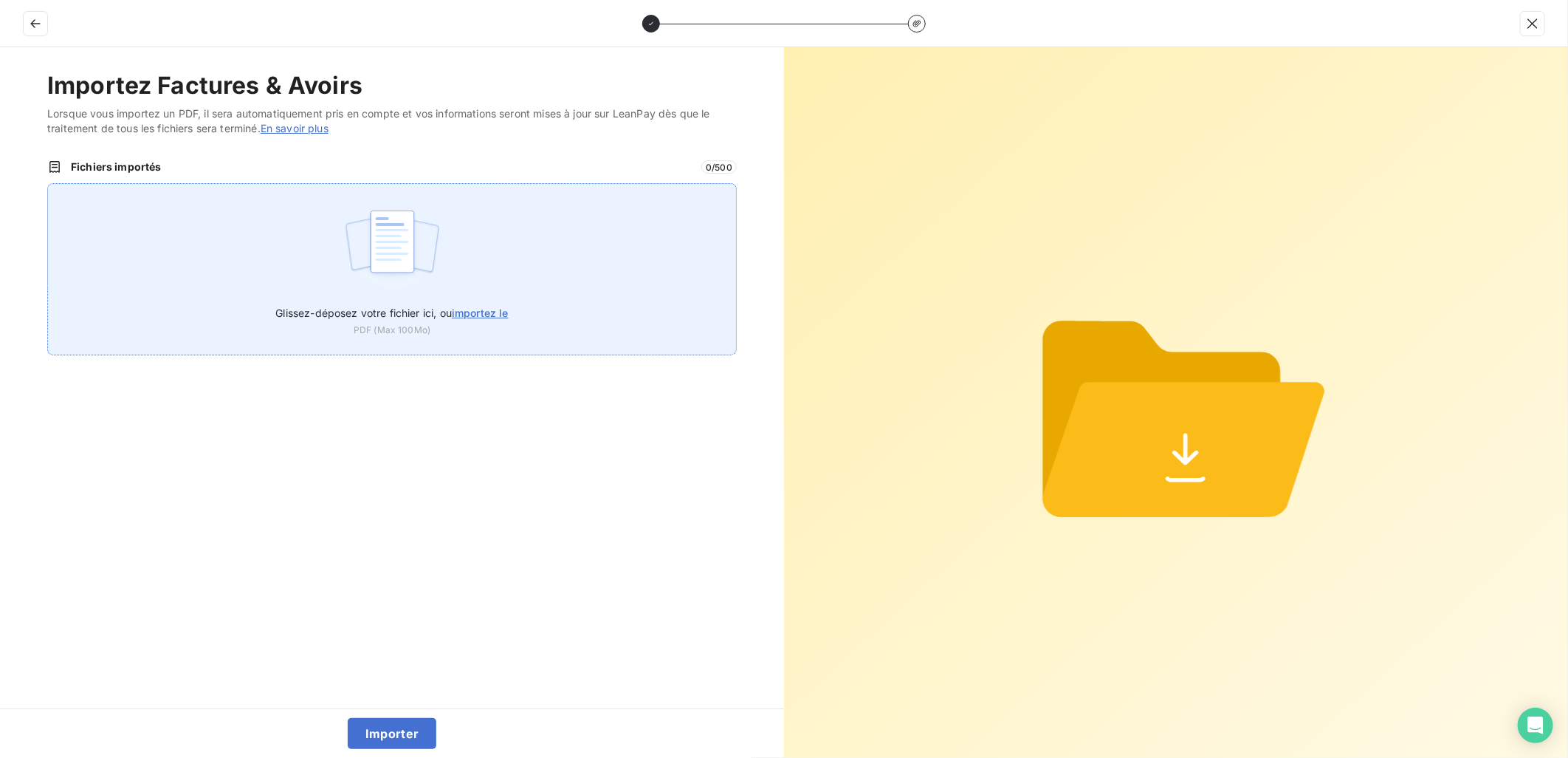
click at [467, 310] on span "importez le" at bounding box center [480, 313] width 57 height 13
click at [48, 184] on input "Glissez-déposez votre fichier ici, ou importez le" at bounding box center [47, 183] width 1 height 1
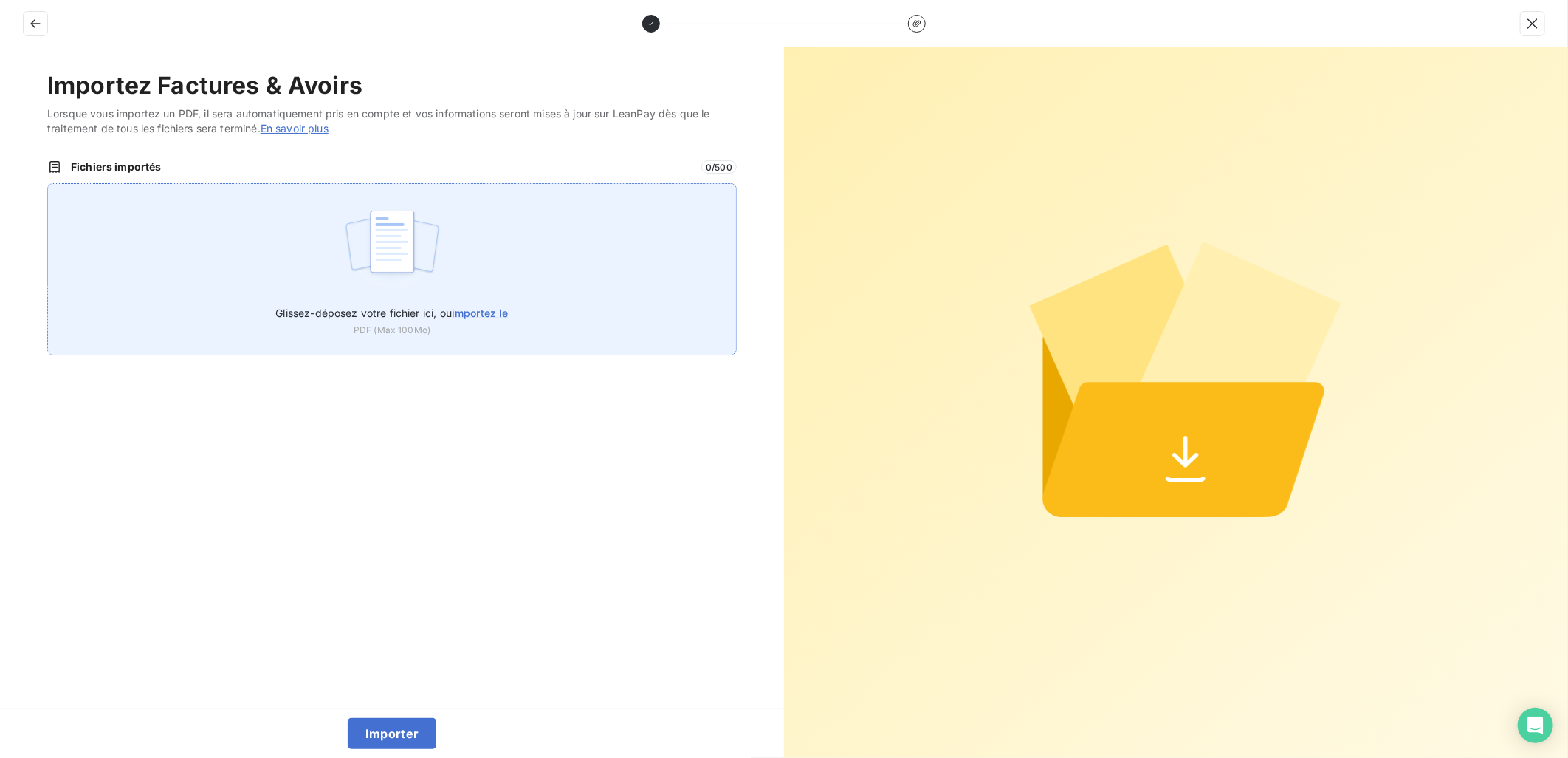
type input "C:\fakepath\FEF-2025-2930.pdf"
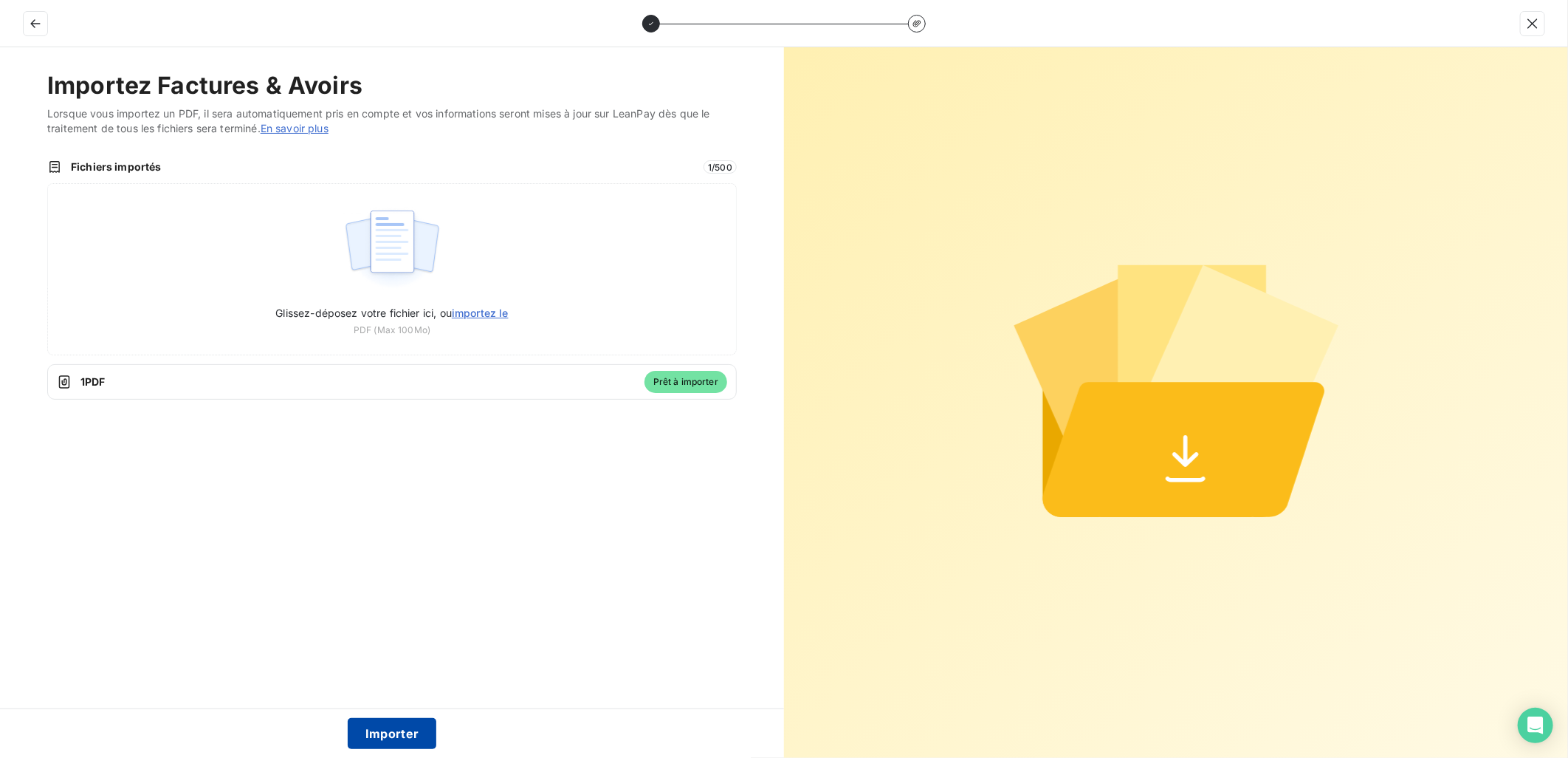
click at [410, 735] on button "Importer" at bounding box center [393, 734] width 89 height 31
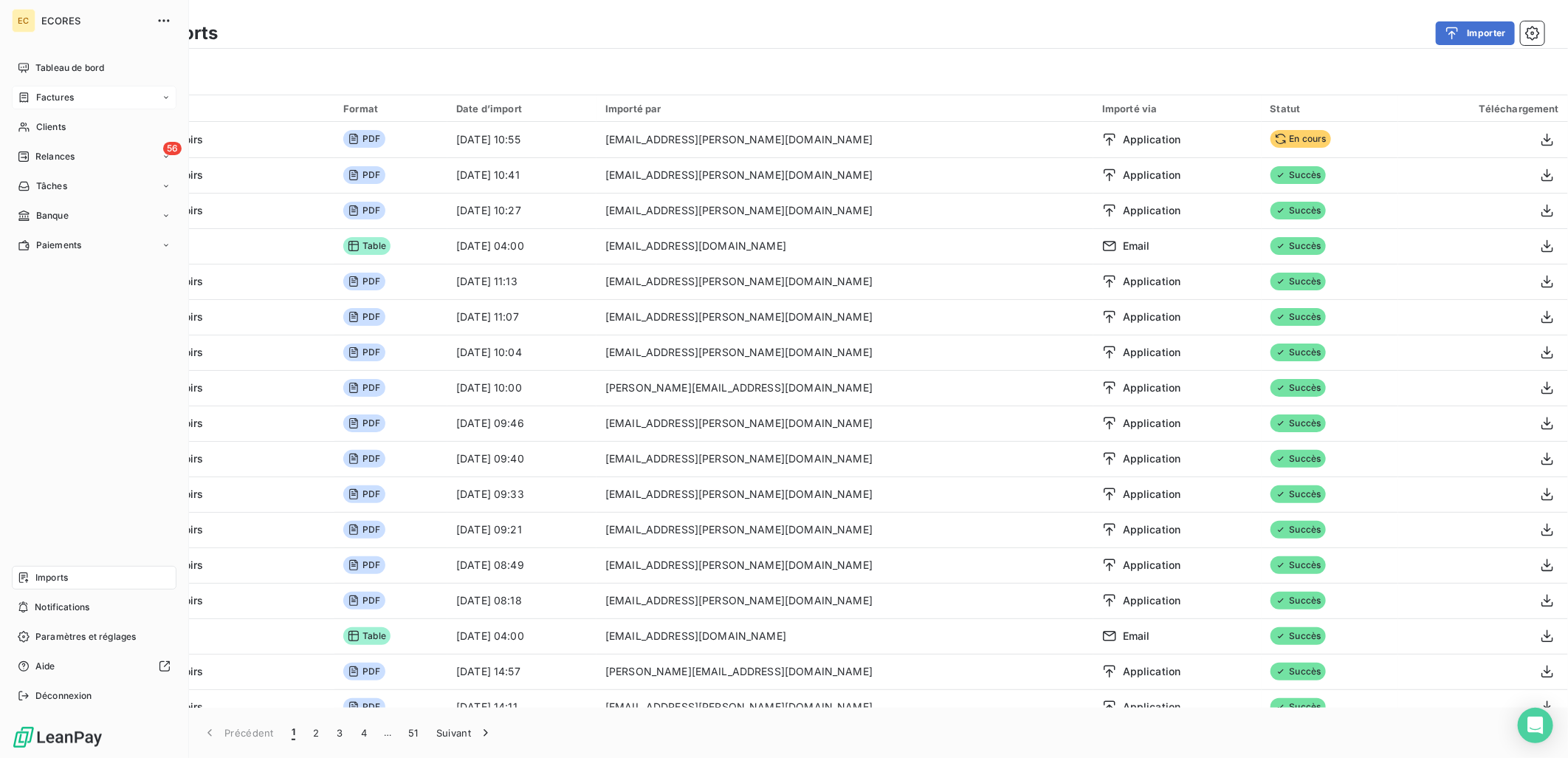
click at [74, 99] on div "Factures" at bounding box center [94, 97] width 165 height 24
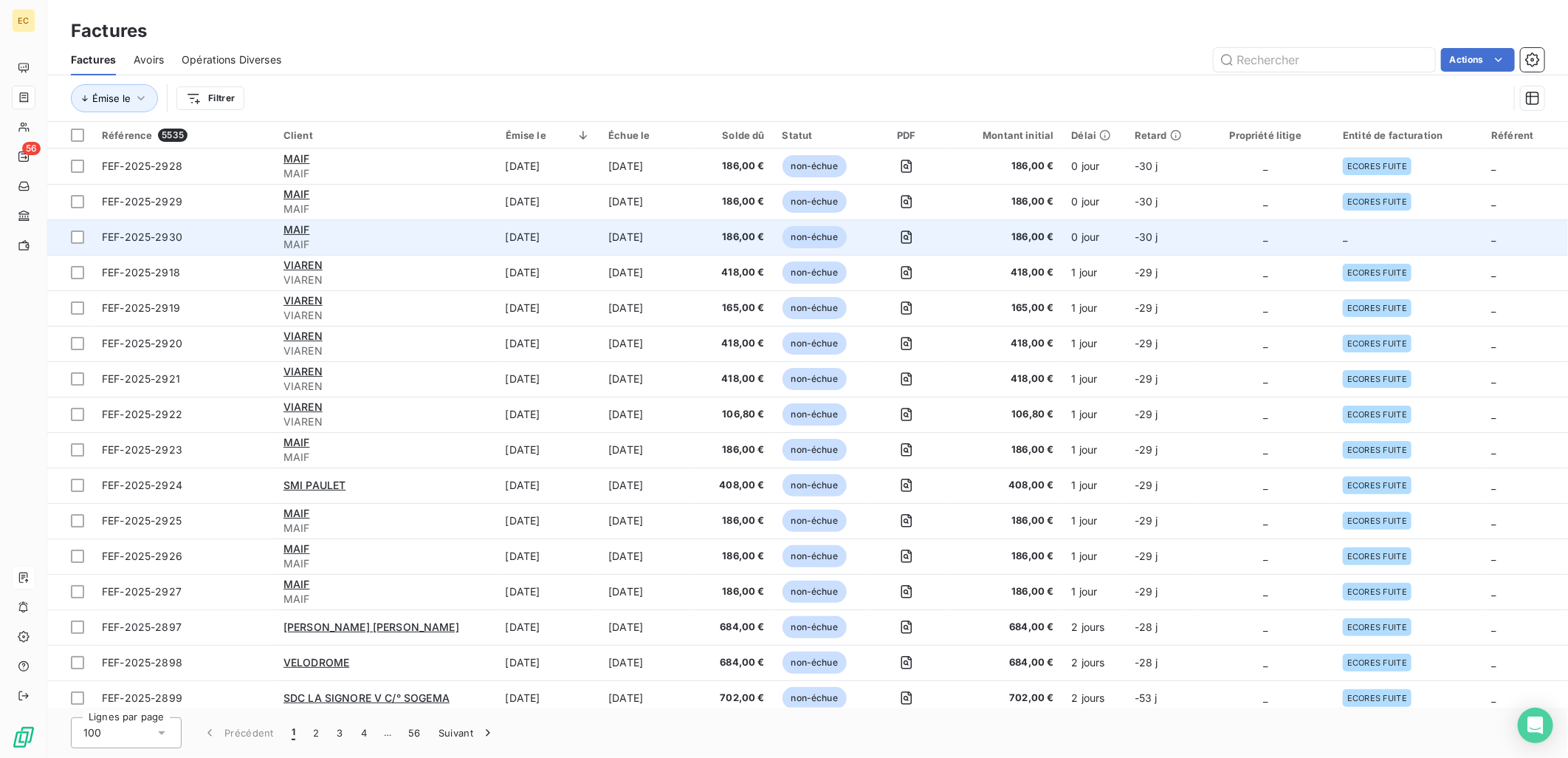
click at [1278, 242] on td "_" at bounding box center [1265, 238] width 137 height 36
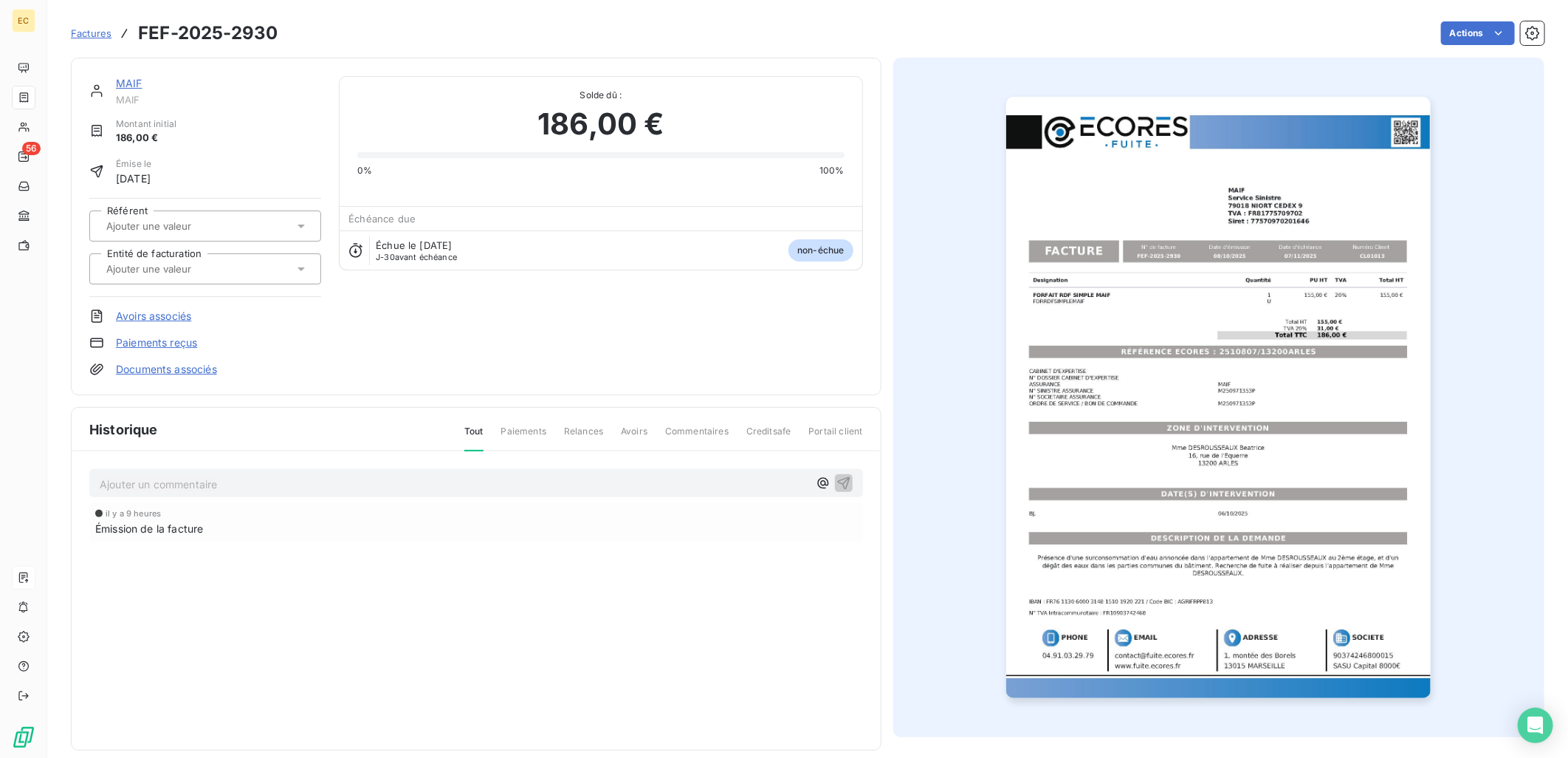
click at [166, 375] on link "Documents associés" at bounding box center [166, 370] width 101 height 15
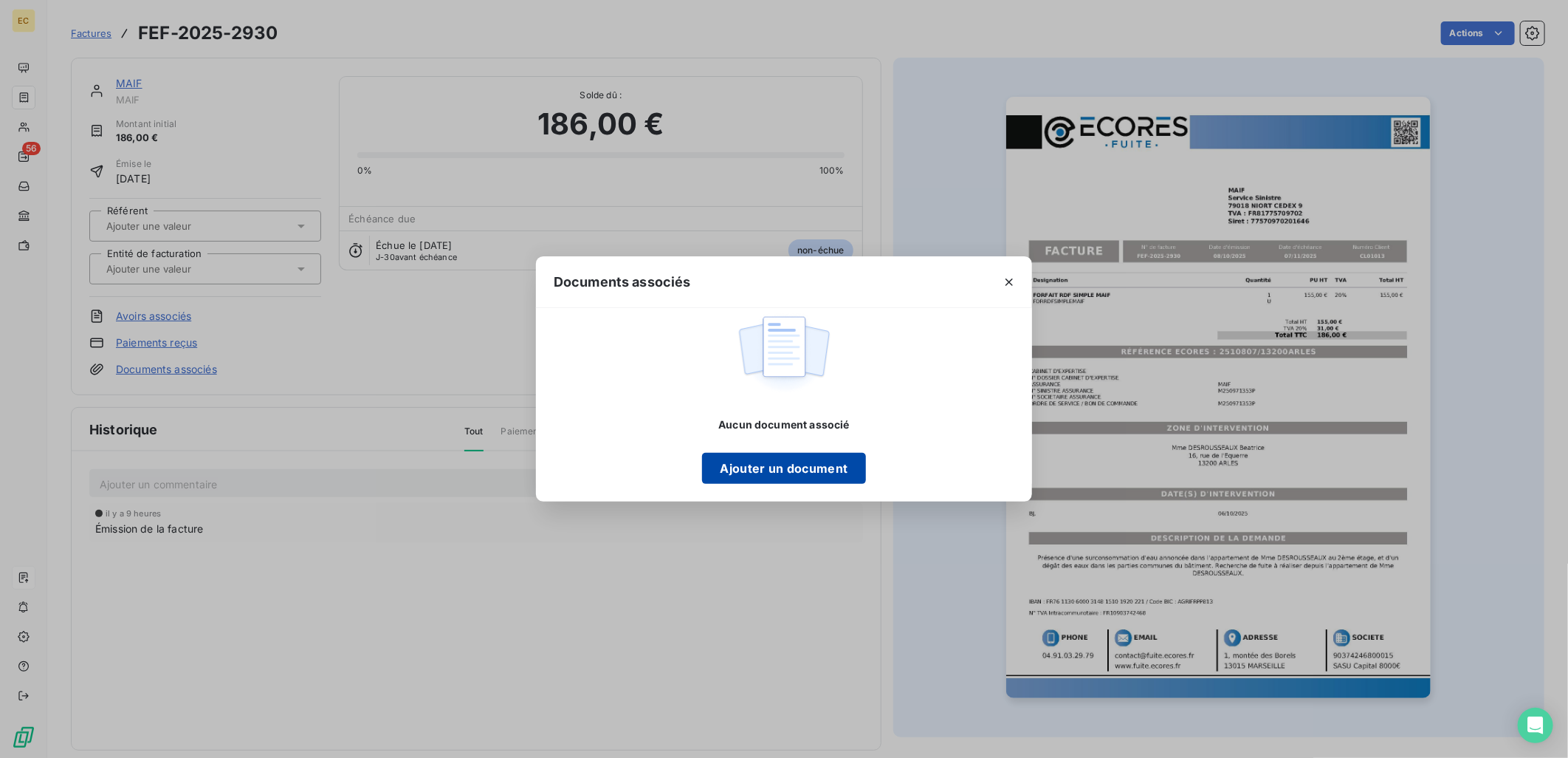
click at [829, 473] on button "Ajouter un document" at bounding box center [784, 468] width 163 height 31
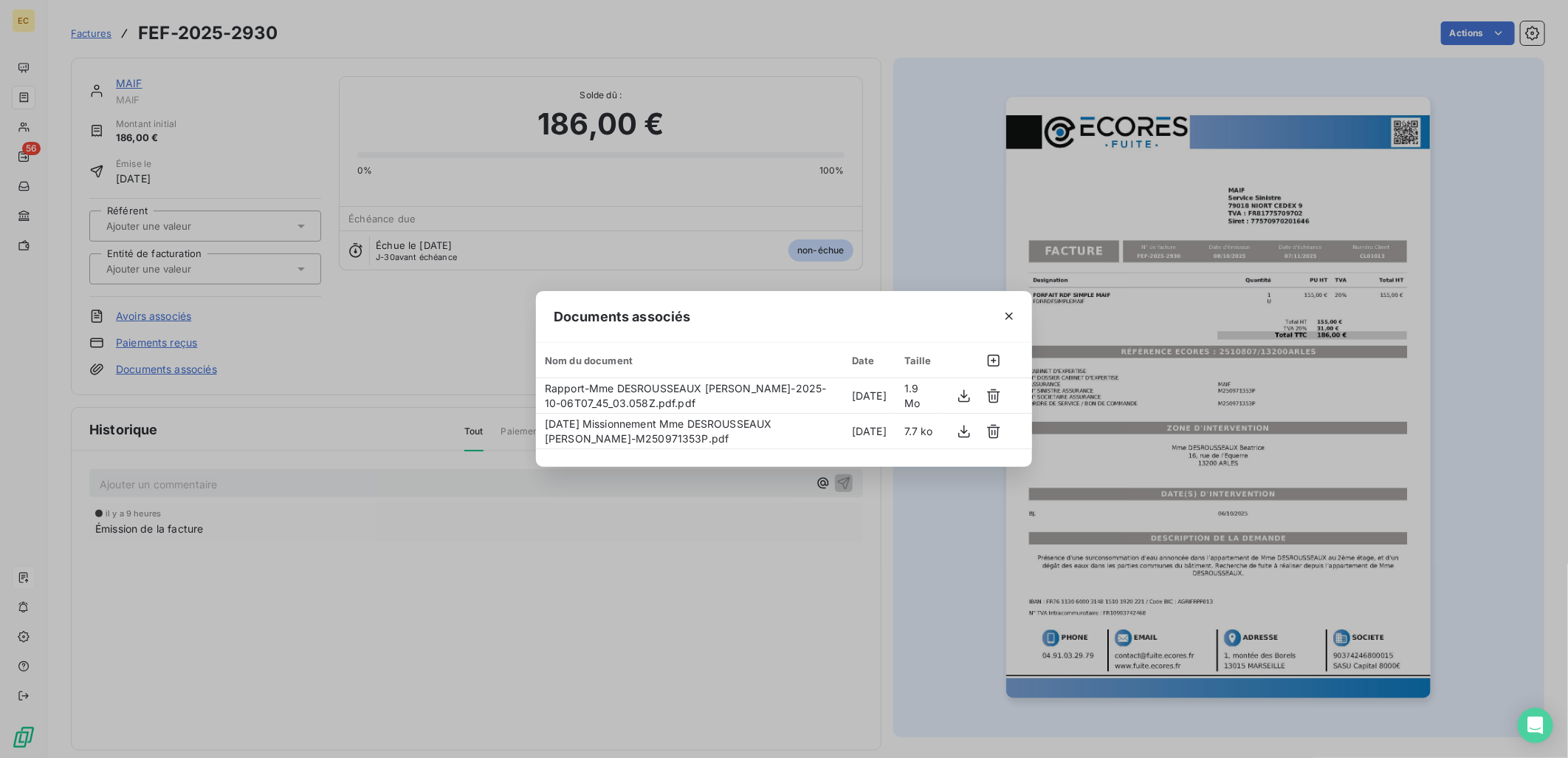
click at [314, 330] on div "Documents associés Nom du document Date Taille Rapport-Mme DESROUSSEAUX Beatric…" at bounding box center [784, 379] width 1568 height 758
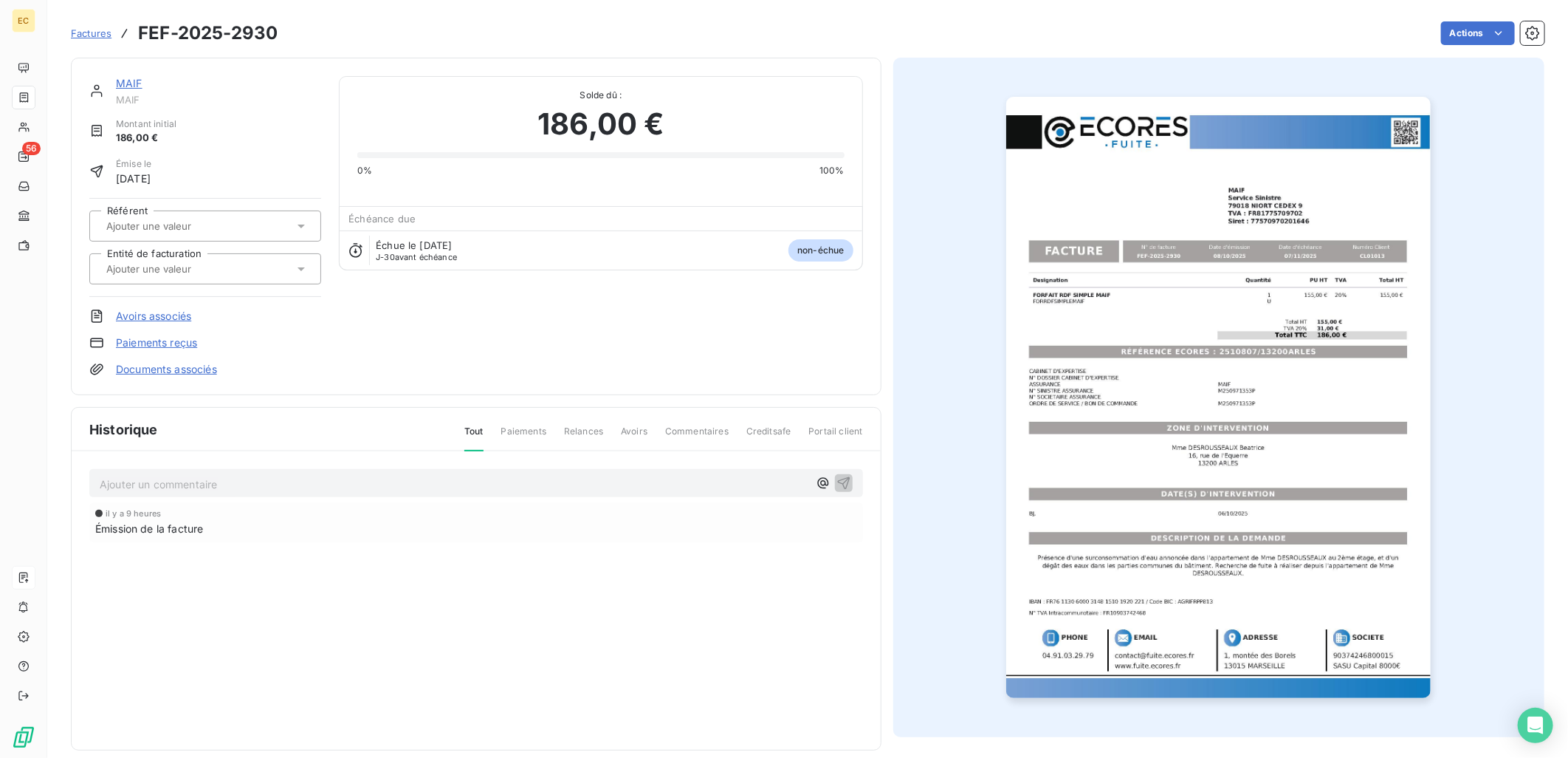
click at [205, 270] on input "text" at bounding box center [179, 269] width 148 height 13
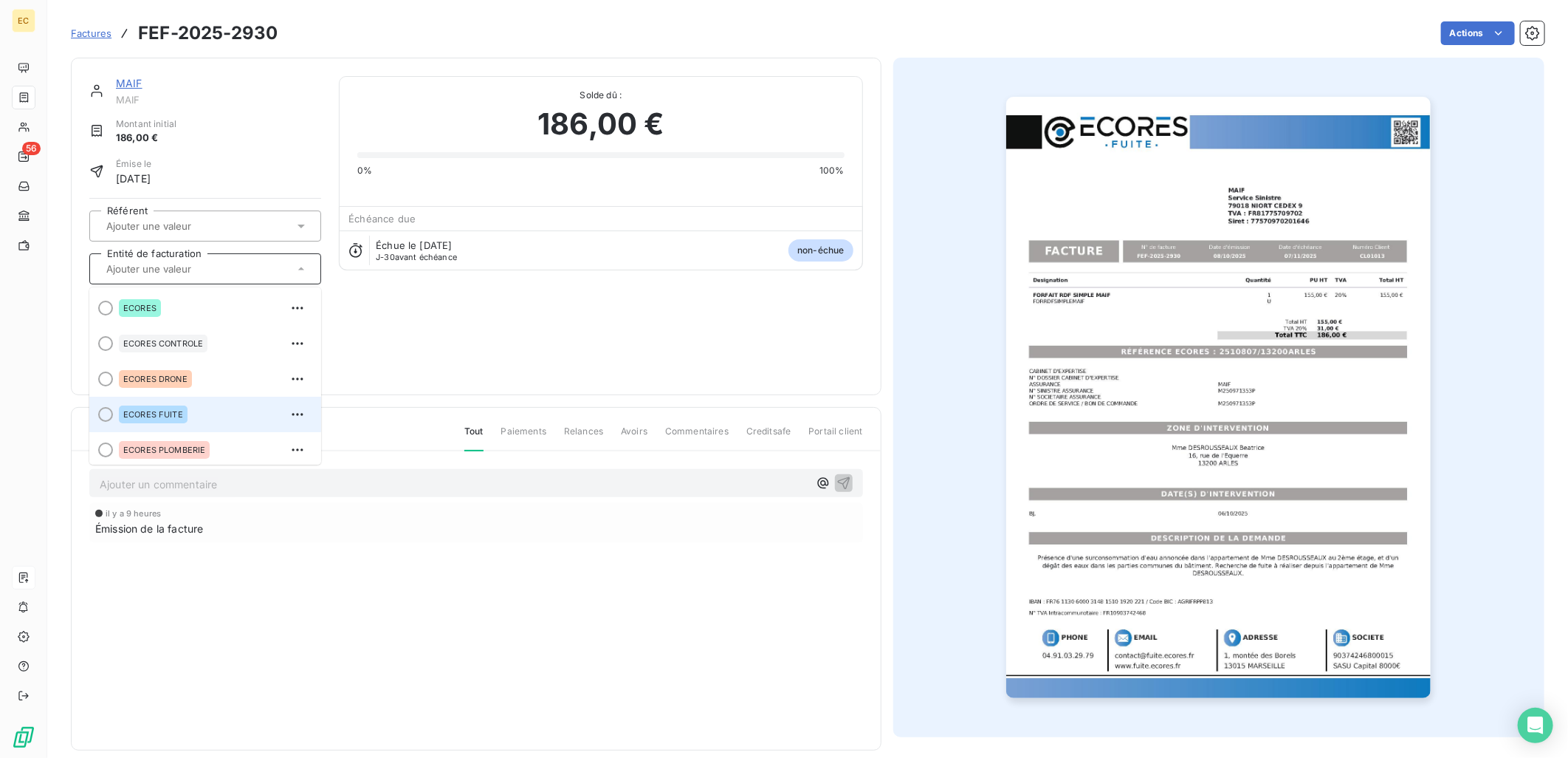
click at [209, 402] on div "ECORES FUITE" at bounding box center [214, 414] width 191 height 24
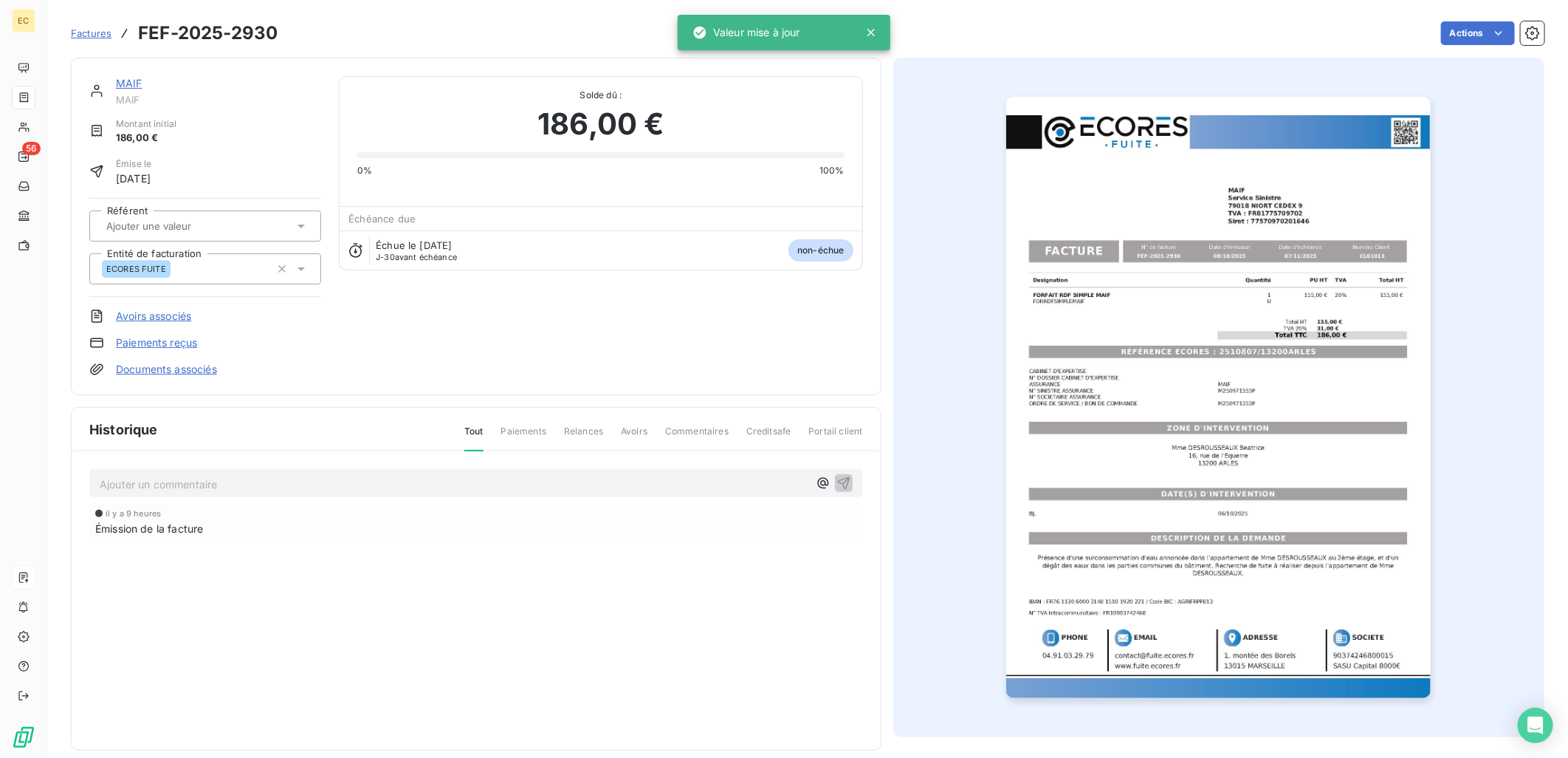
click at [421, 361] on div "MAIF MAIF Montant initial 186,00 € Émise le 8 oct. 2025 Référent Entité de fact…" at bounding box center [476, 226] width 774 height 301
